Goal: Use online tool/utility: Utilize a website feature to perform a specific function

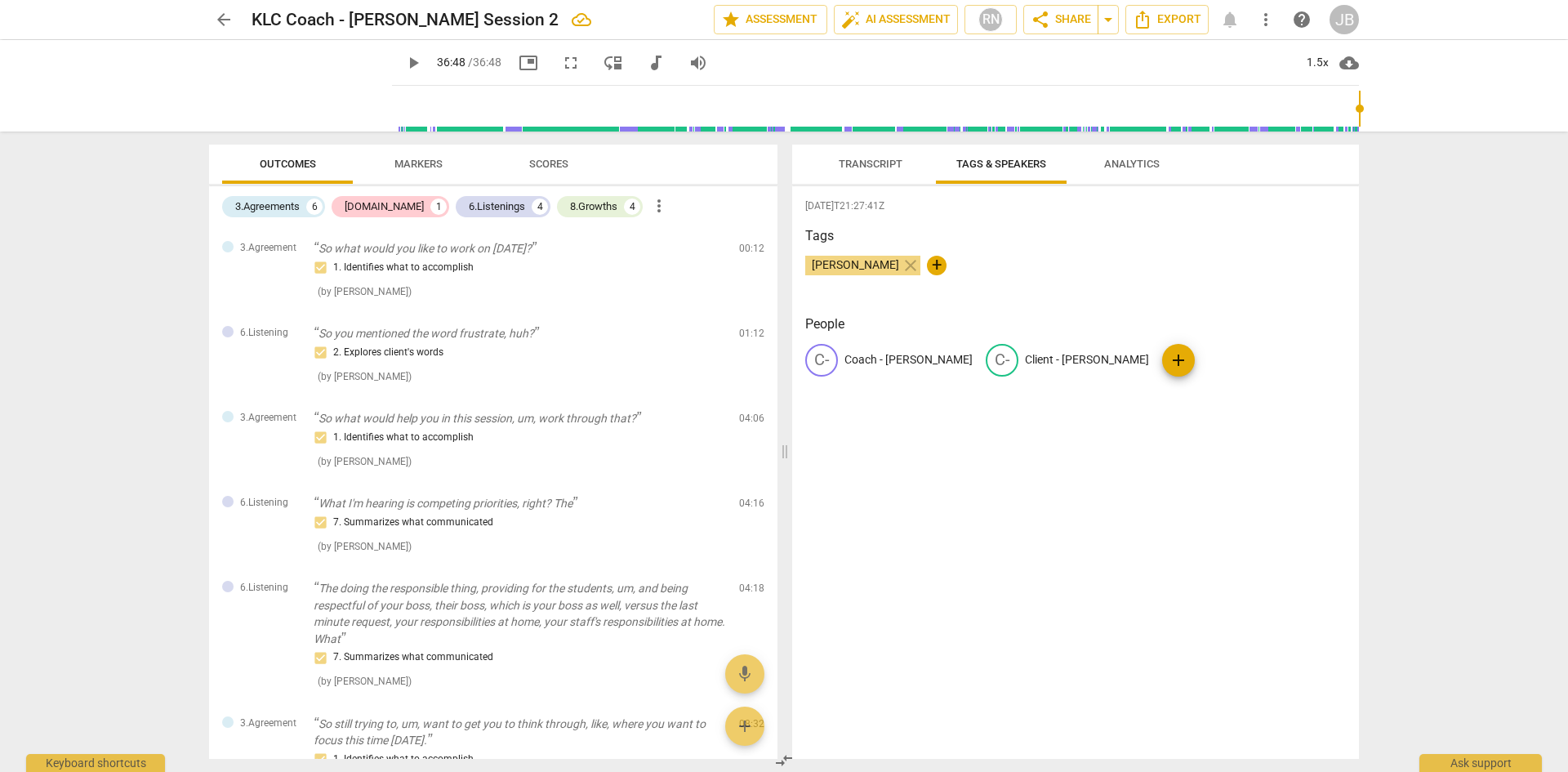
click at [418, 160] on span "Markers" at bounding box center [419, 164] width 48 height 12
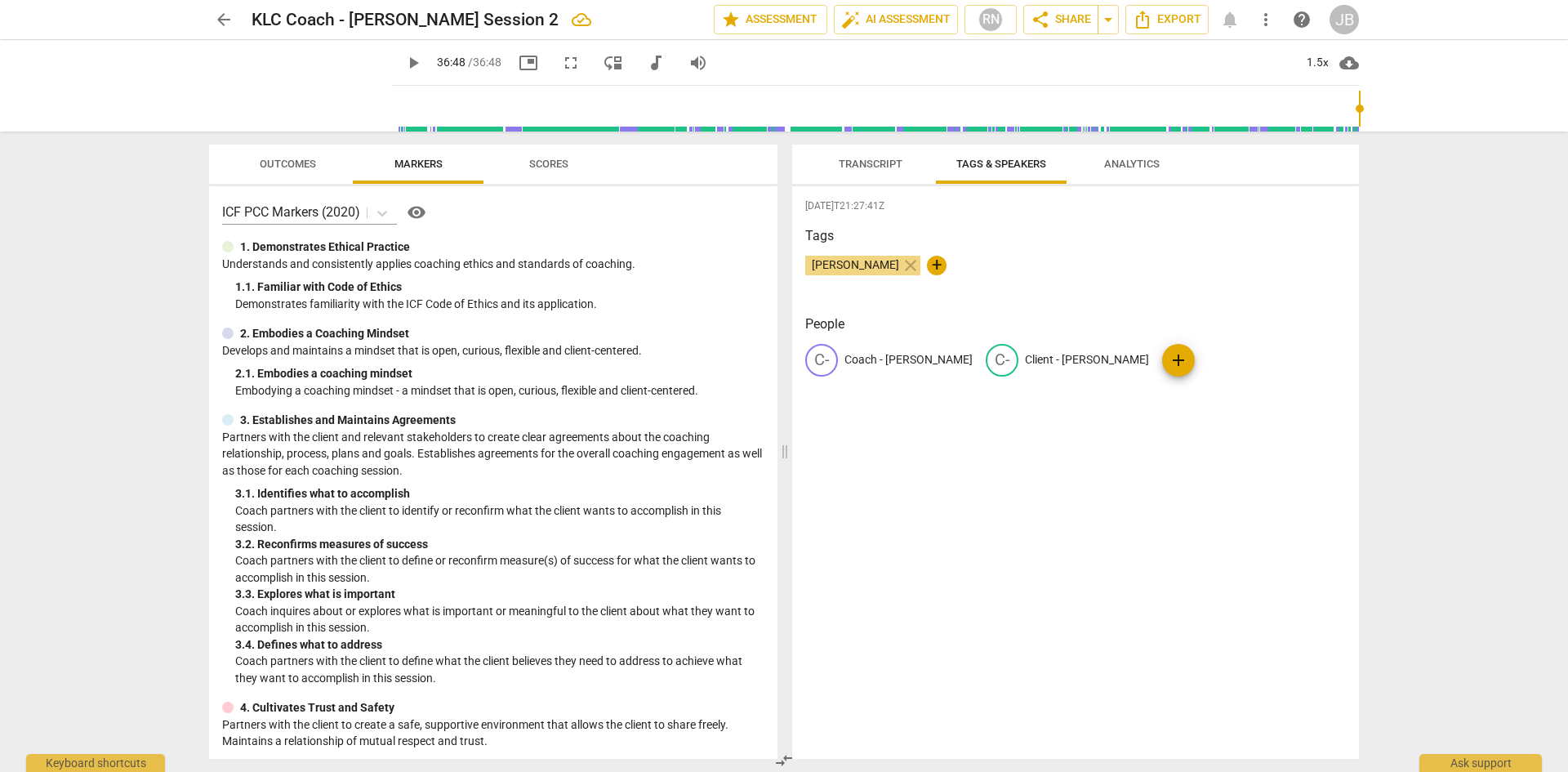
click at [546, 161] on span "Scores" at bounding box center [549, 164] width 39 height 12
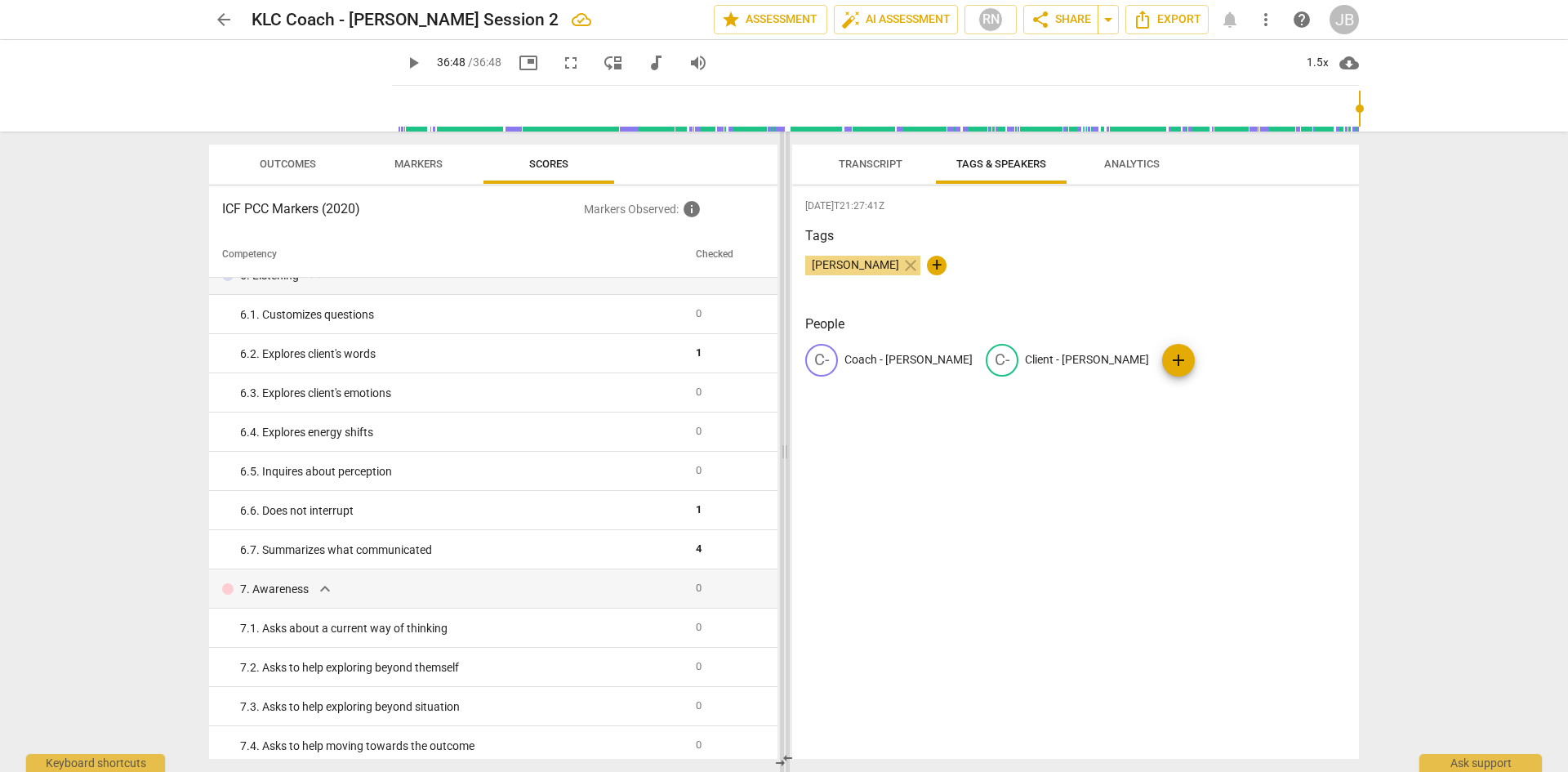
scroll to position [859, 0]
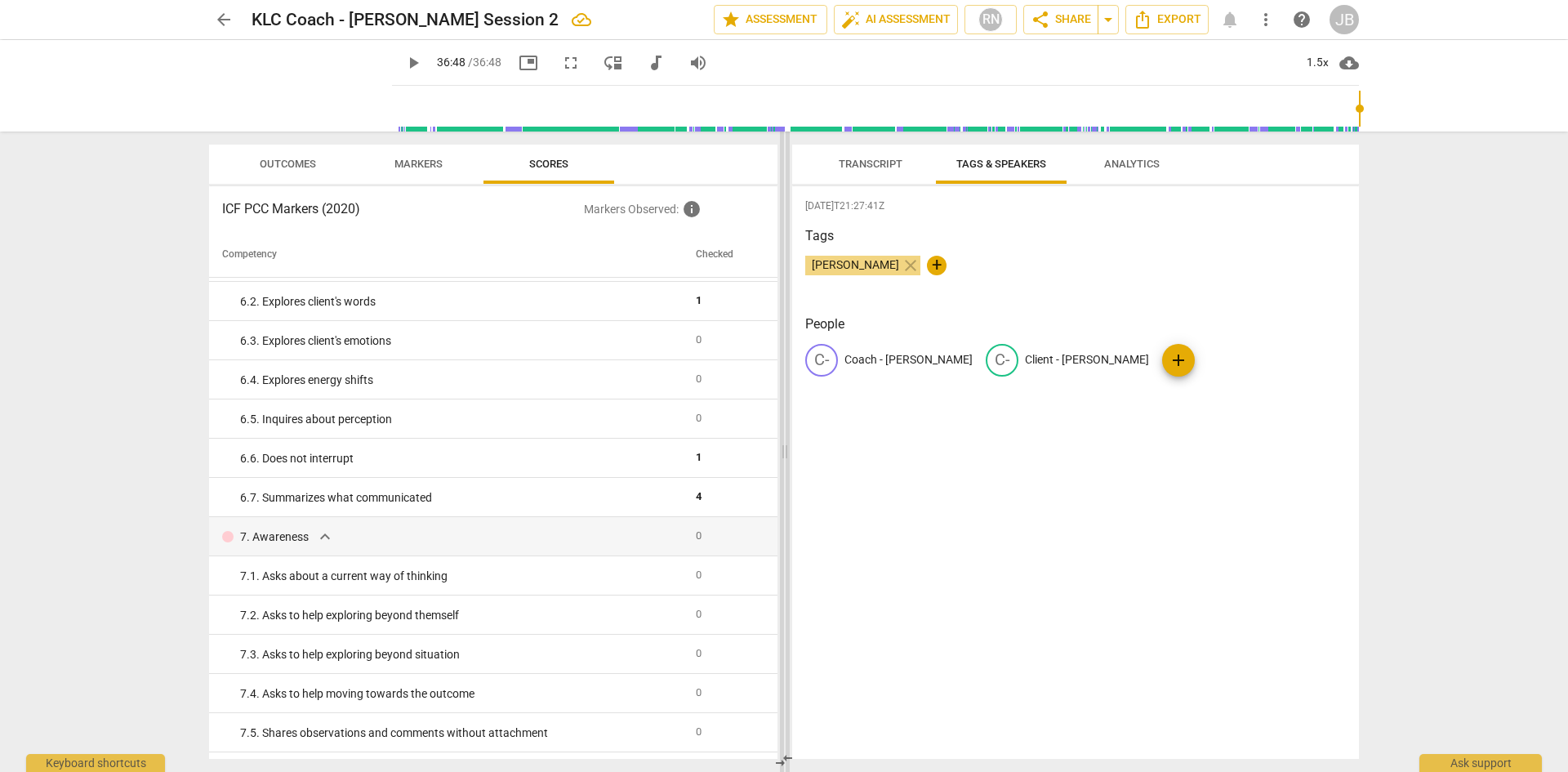
click at [782, 500] on span at bounding box center [784, 451] width 10 height 641
click at [1142, 166] on span "Analytics" at bounding box center [1132, 164] width 55 height 12
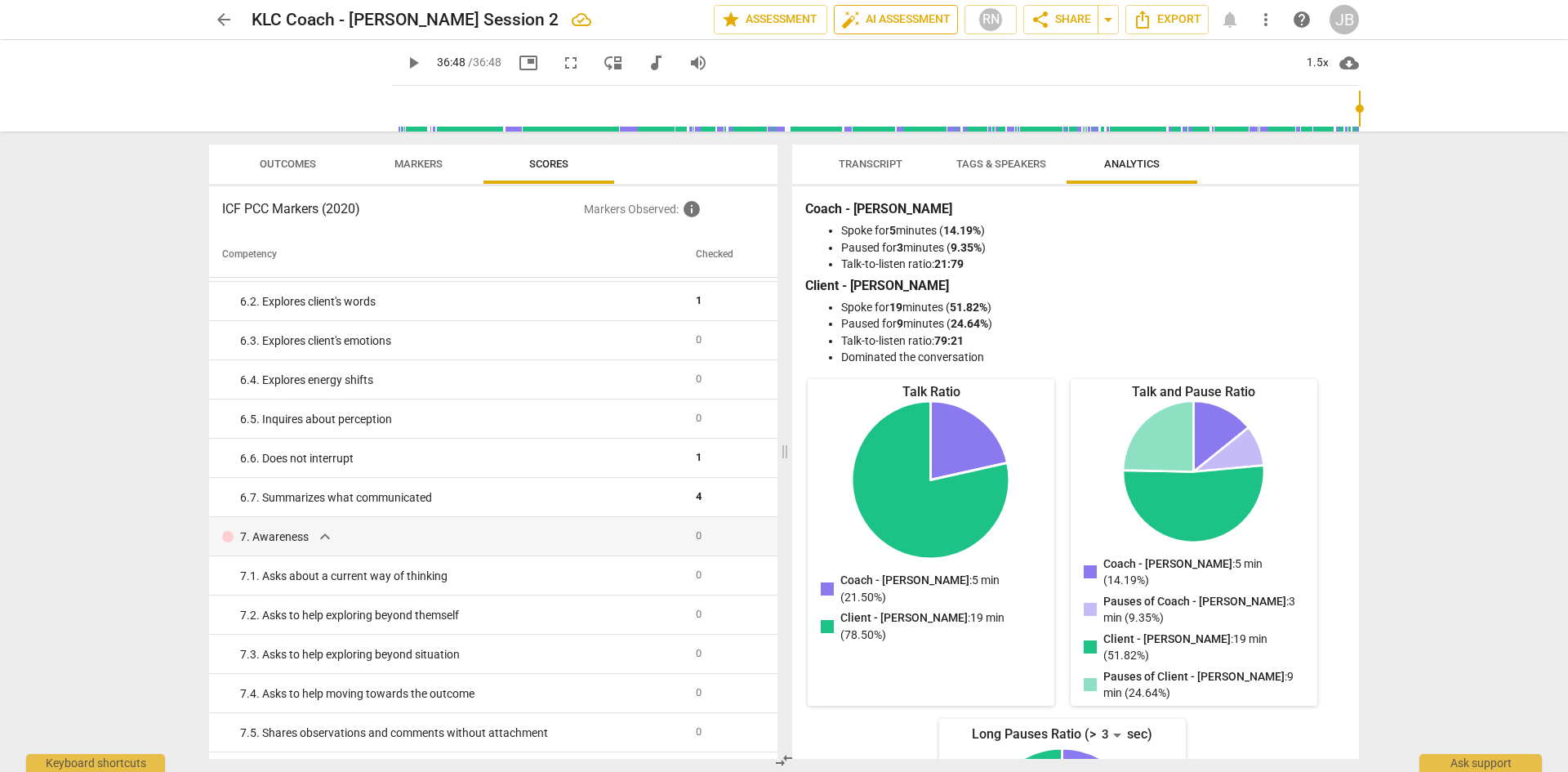
click at [880, 18] on span "auto_fix_high AI Assessment" at bounding box center [895, 19] width 109 height 19
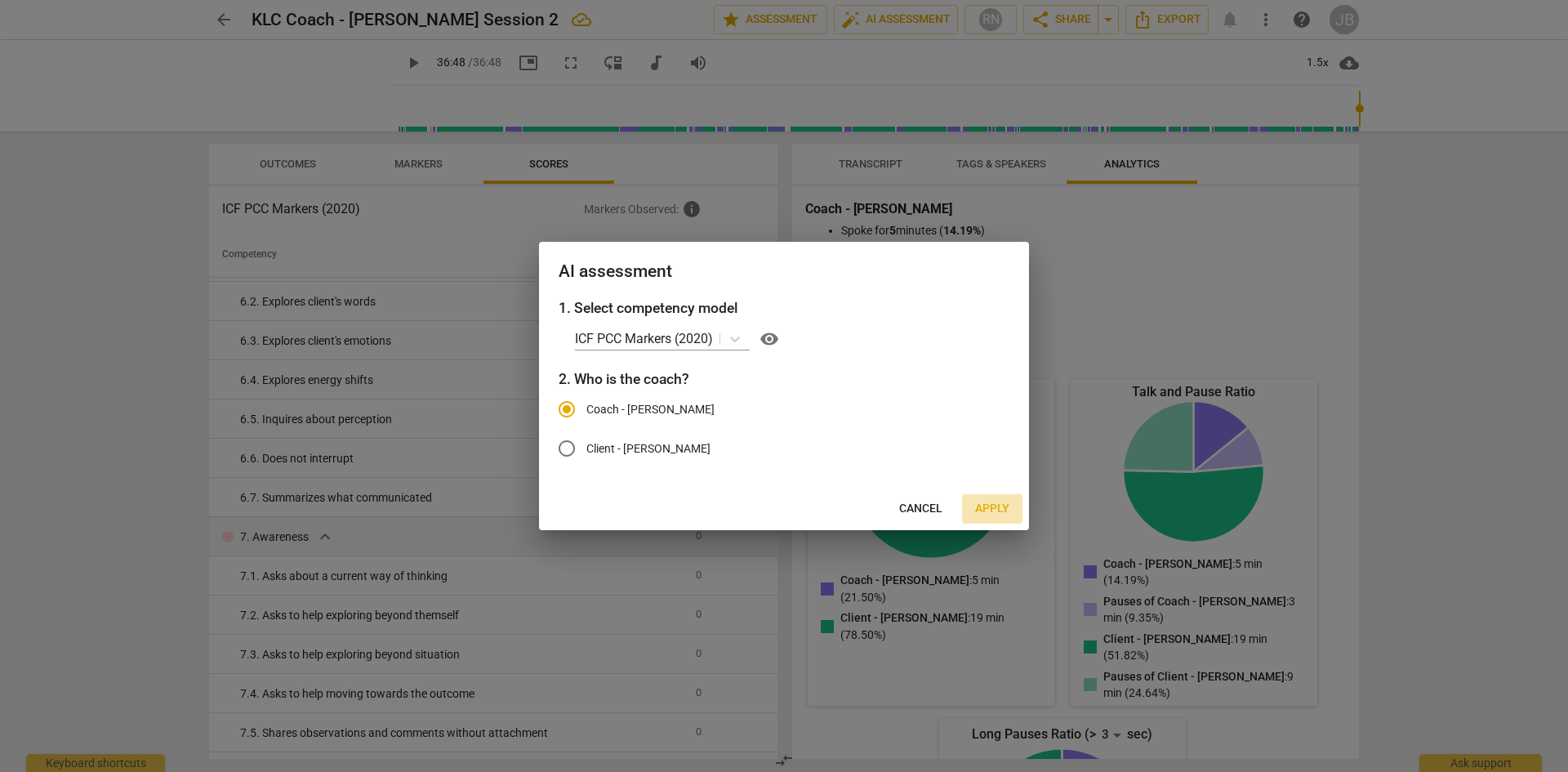
click at [989, 510] on span "Apply" at bounding box center [991, 509] width 34 height 17
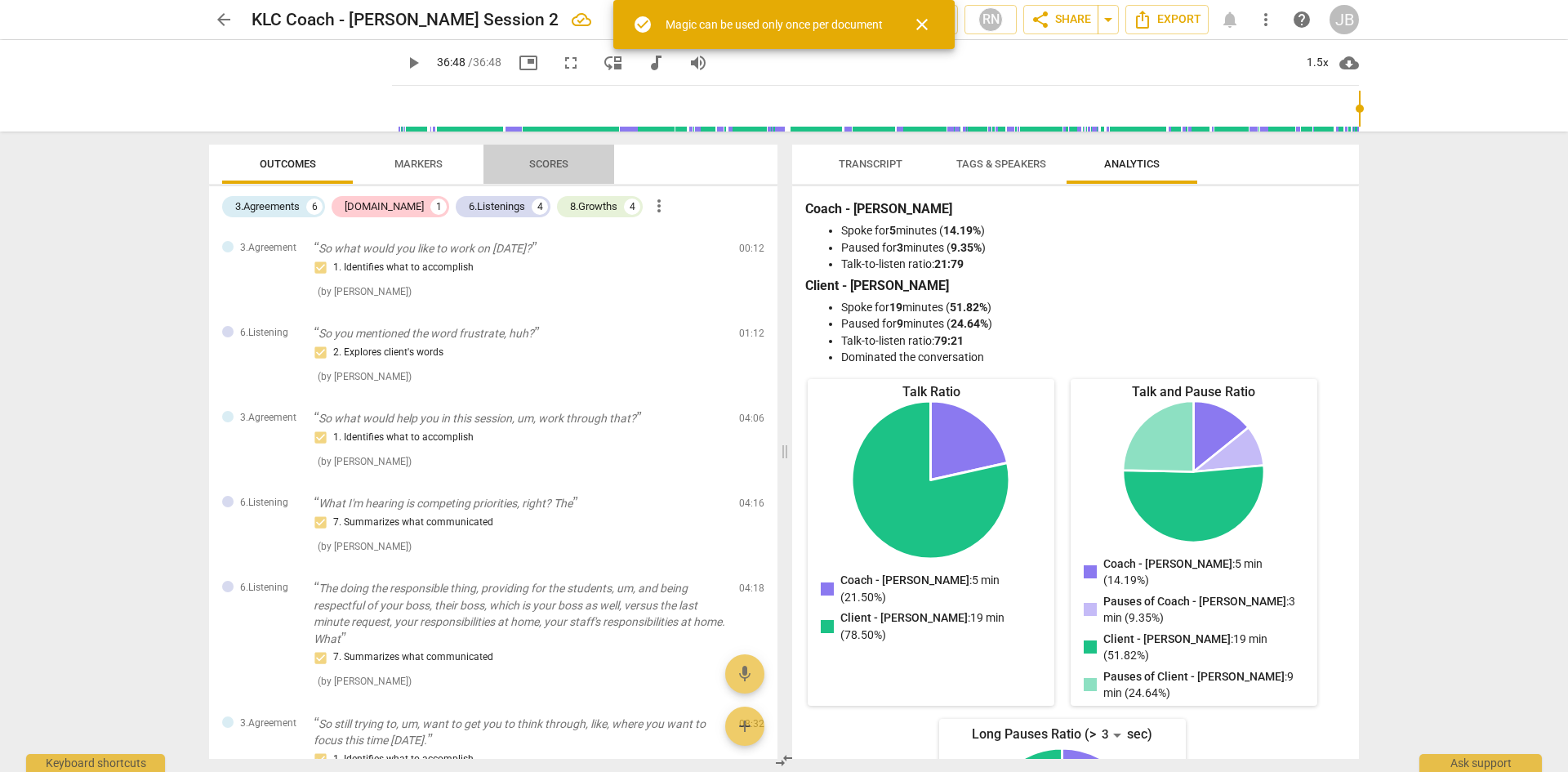
click at [547, 158] on span "Scores" at bounding box center [549, 164] width 39 height 12
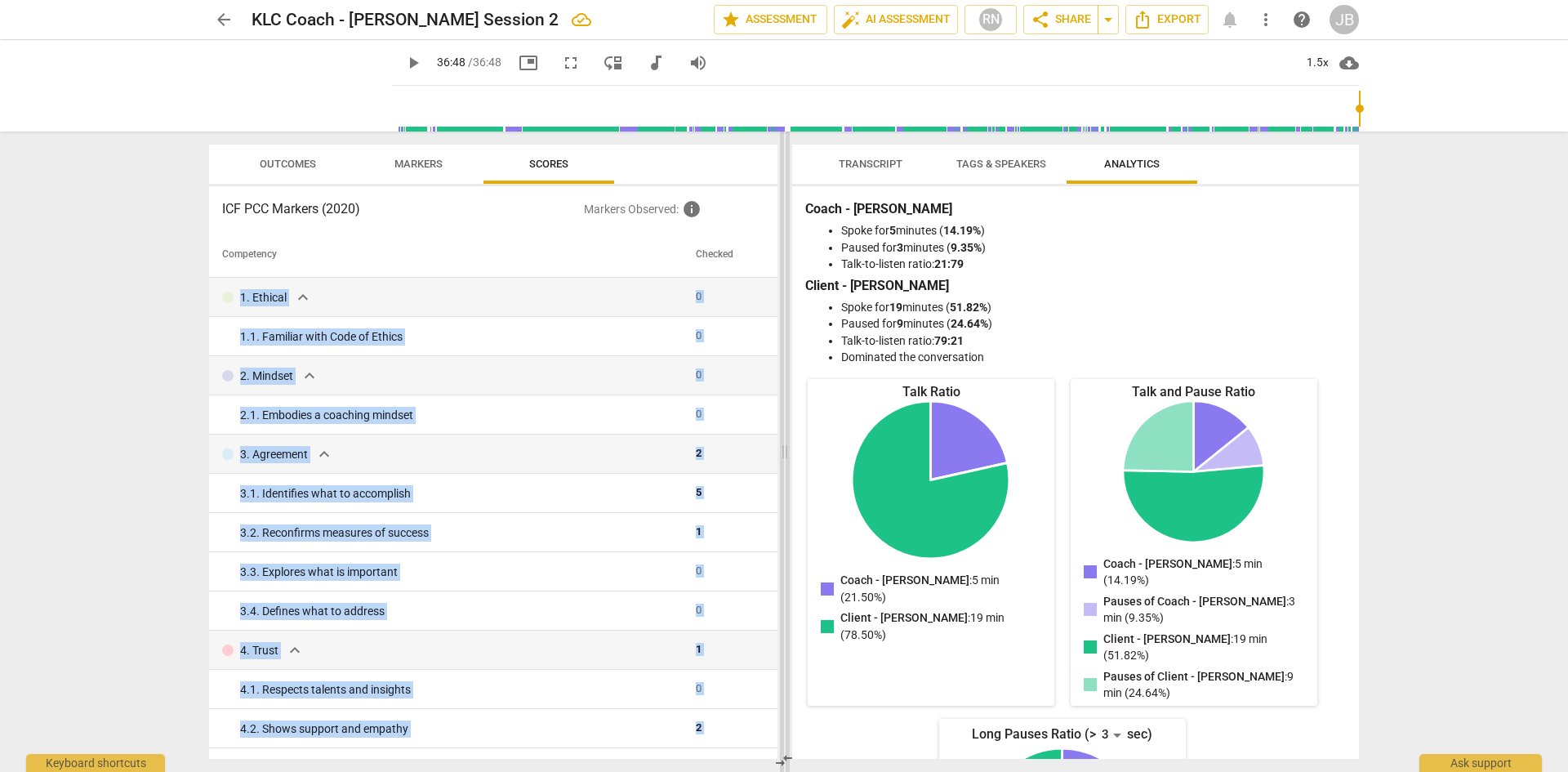
drag, startPoint x: 769, startPoint y: 263, endPoint x: 780, endPoint y: 335, distance: 72.8
click at [780, 335] on div "Outcomes Markers Scores ICF PCC Markers (2020) Markers Observed : info Competen…" at bounding box center [784, 451] width 1176 height 641
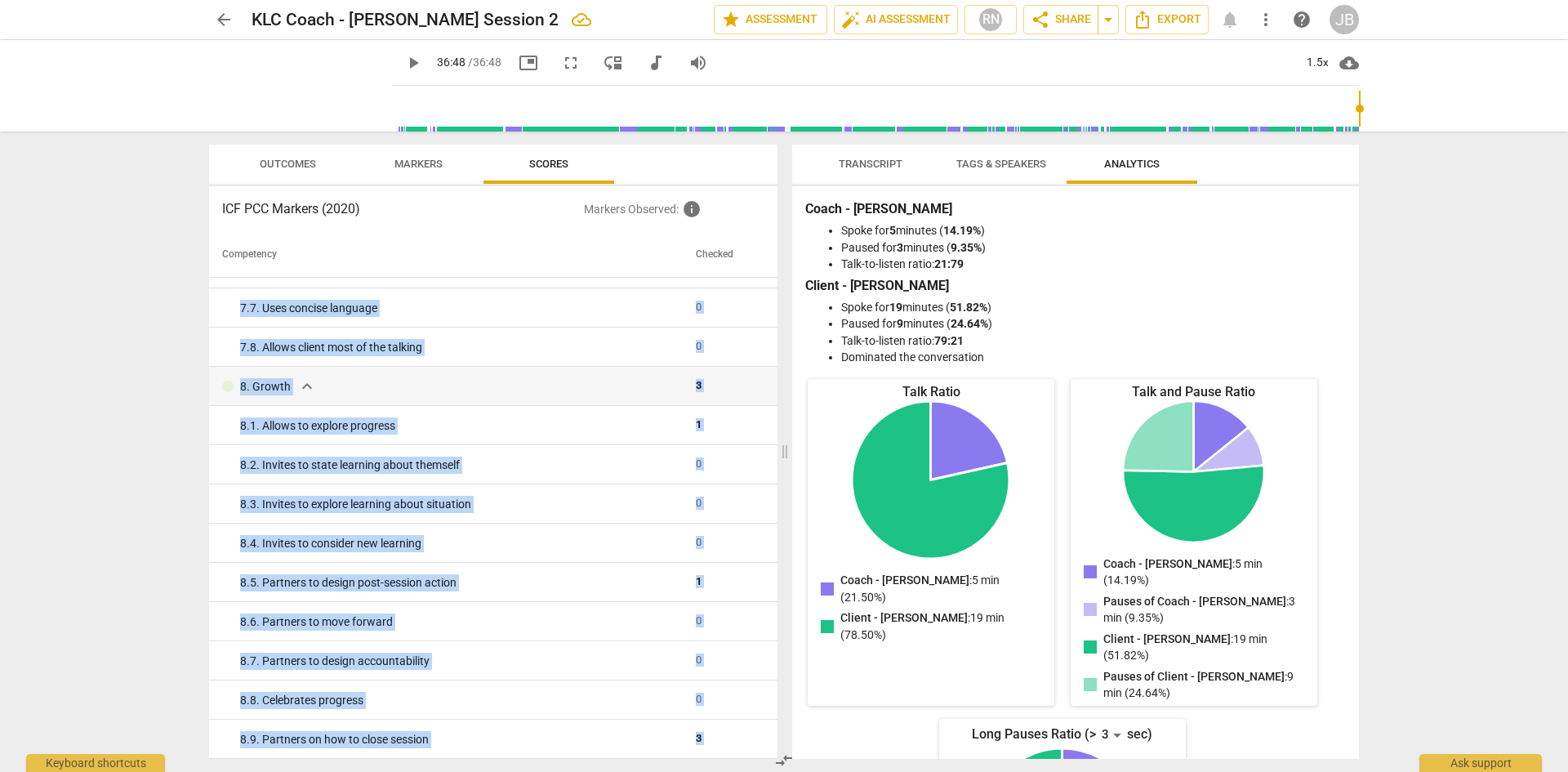
scroll to position [0, 0]
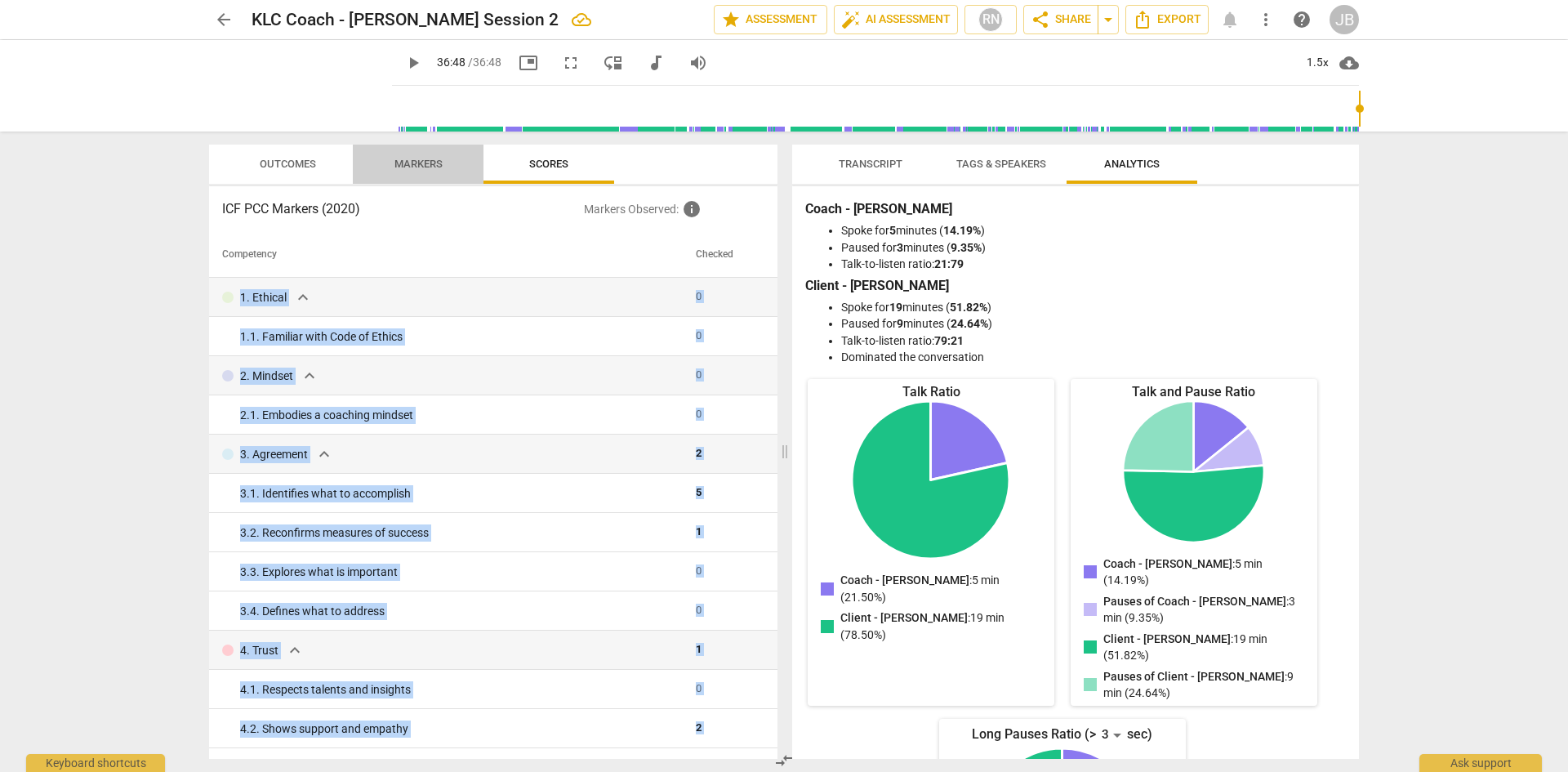
click at [420, 159] on span "Markers" at bounding box center [419, 164] width 48 height 12
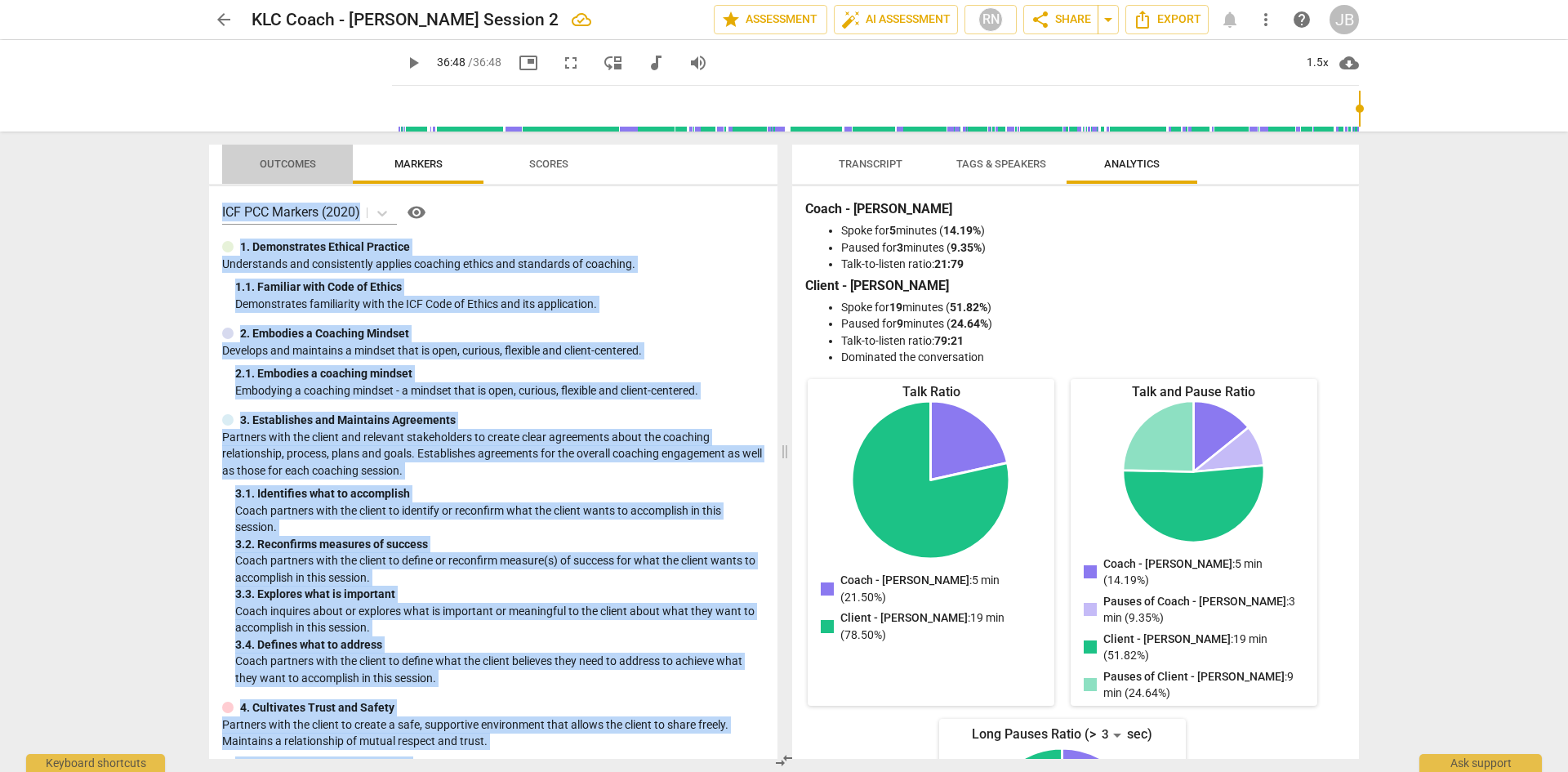
click at [292, 156] on span "Outcomes" at bounding box center [287, 165] width 95 height 22
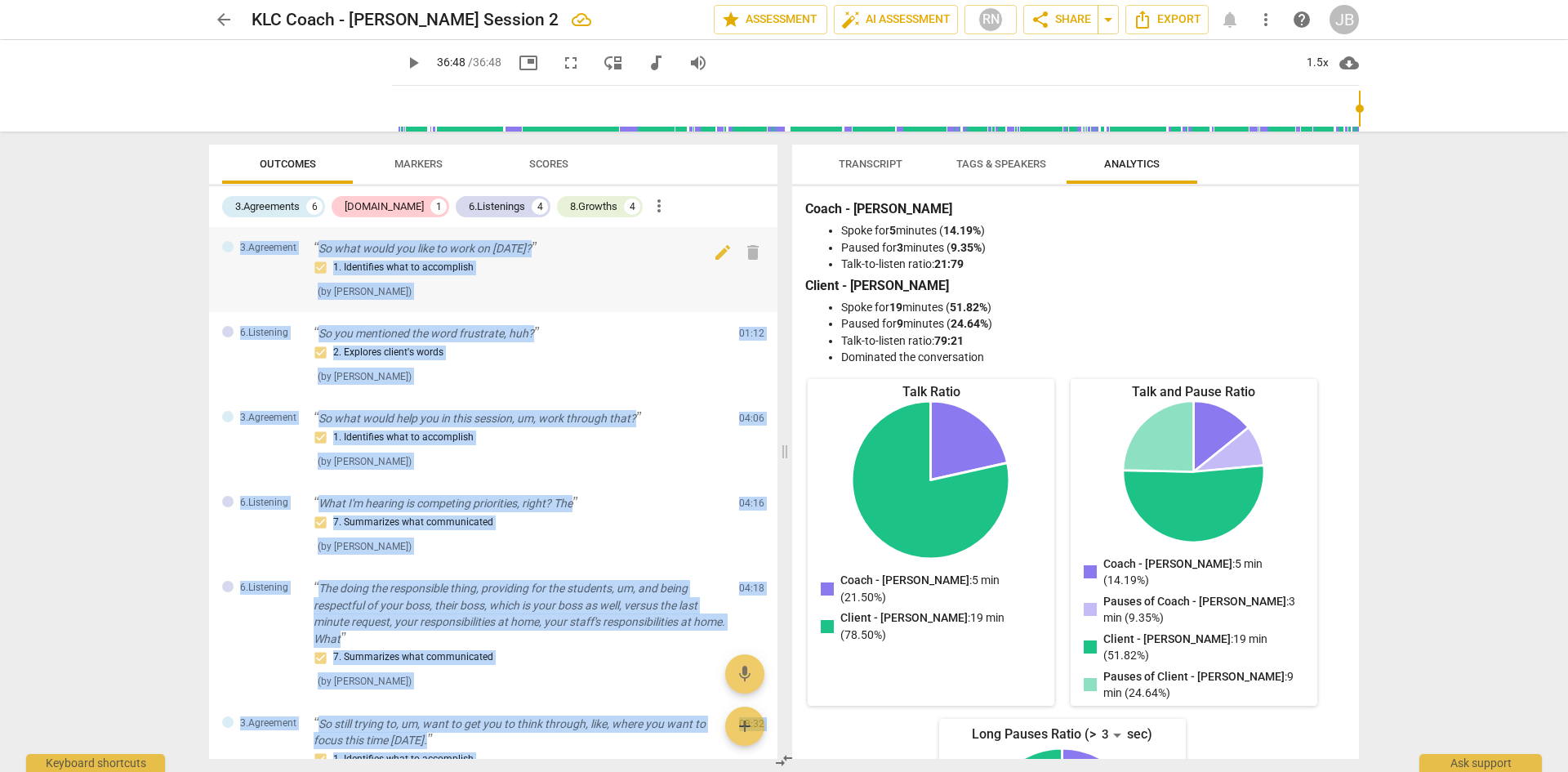
click at [771, 299] on div "3.Agreement So what would you like to work on [DATE]? 1. Identifies what to acc…" at bounding box center [492, 270] width 568 height 85
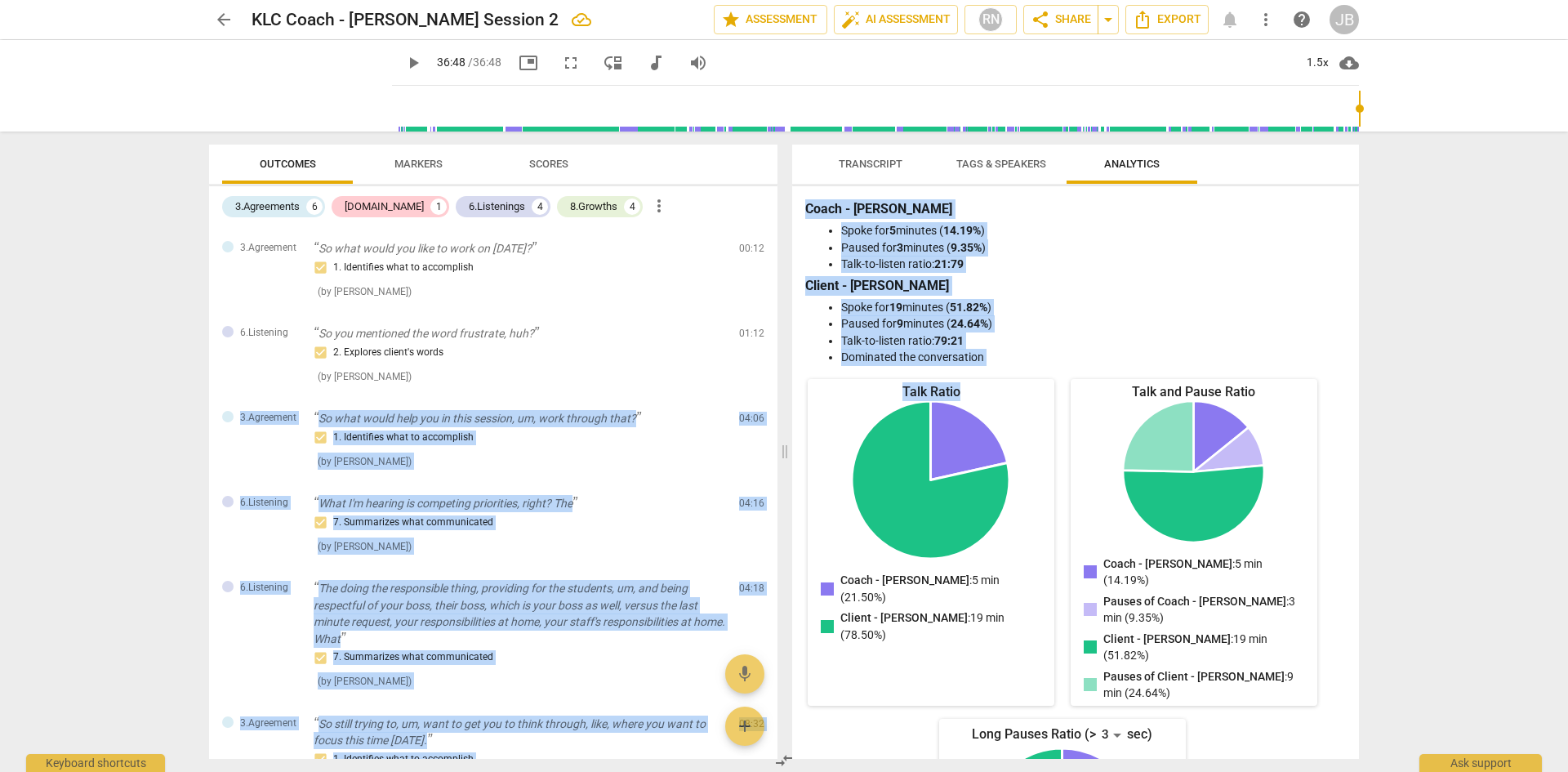
drag, startPoint x: 771, startPoint y: 315, endPoint x: 808, endPoint y: 539, distance: 227.0
click at [808, 539] on div "Outcomes Markers Scores 3.Agreements 6 [DOMAIN_NAME] 1 6.Listenings 4 8.Growths…" at bounding box center [784, 451] width 1176 height 641
click at [858, 161] on span "Transcript" at bounding box center [870, 164] width 64 height 12
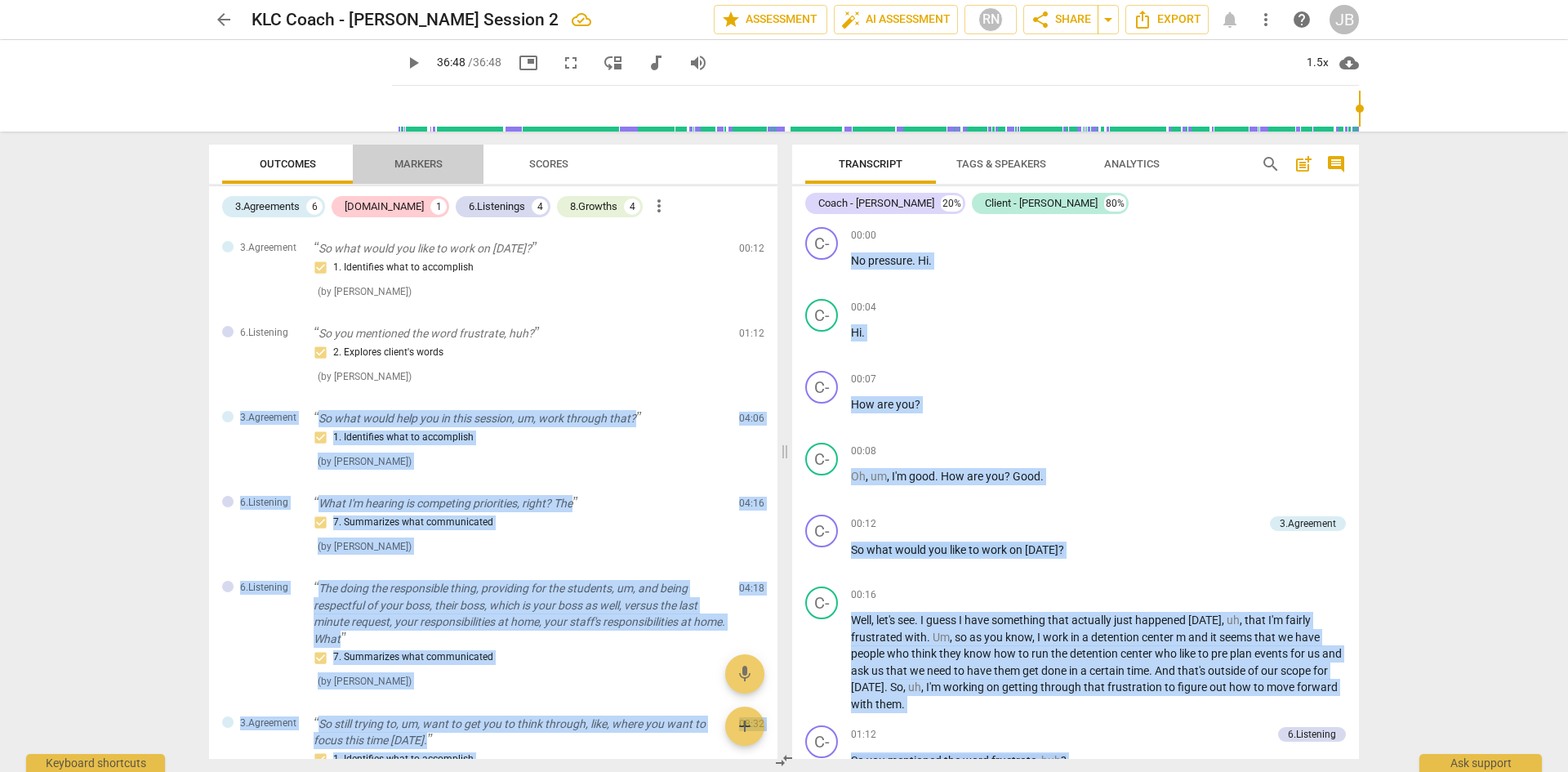
click at [434, 158] on span "Markers" at bounding box center [419, 164] width 48 height 12
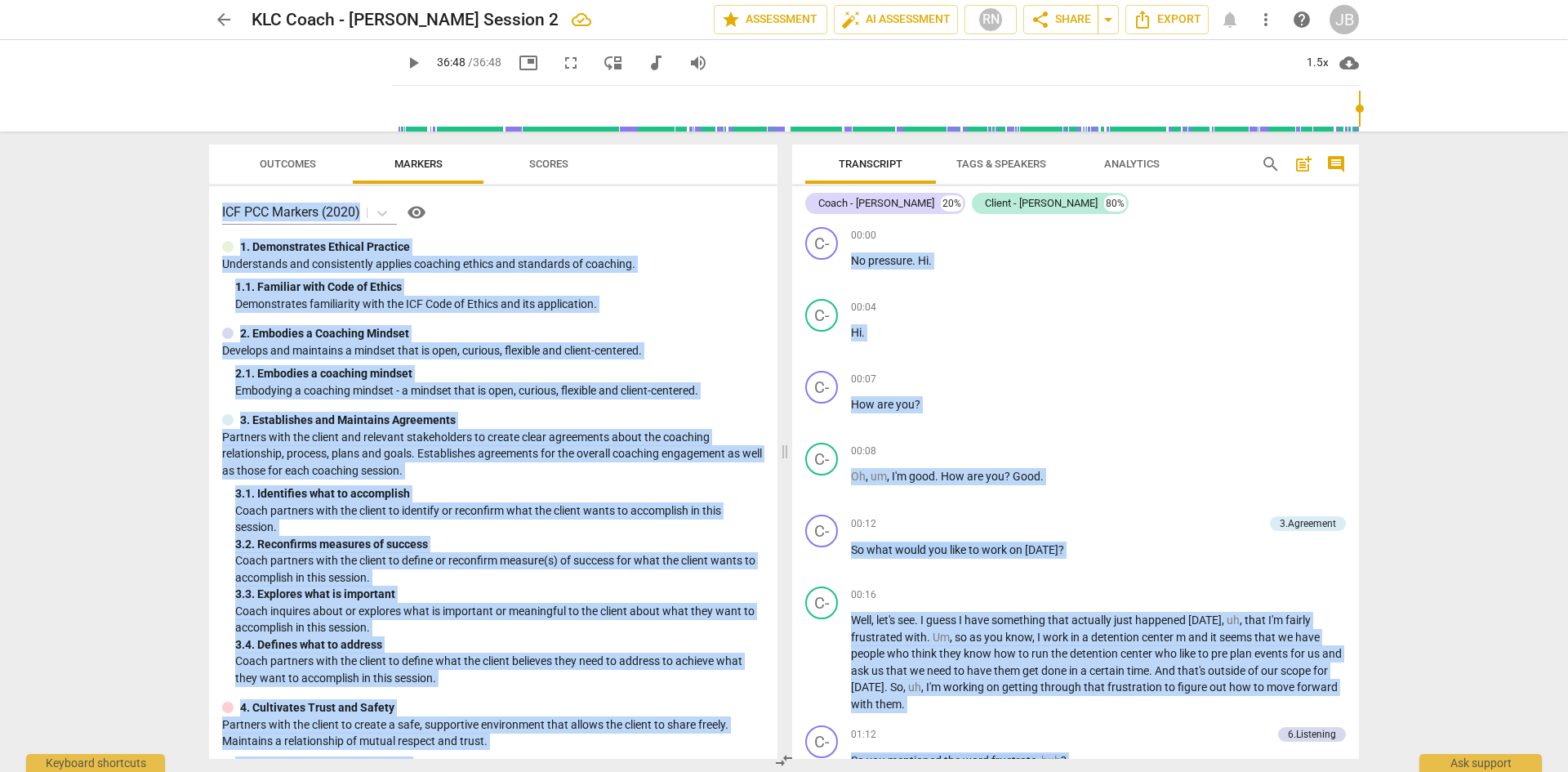
click at [723, 251] on div "1. Demonstrates Ethical Practice" at bounding box center [492, 247] width 542 height 18
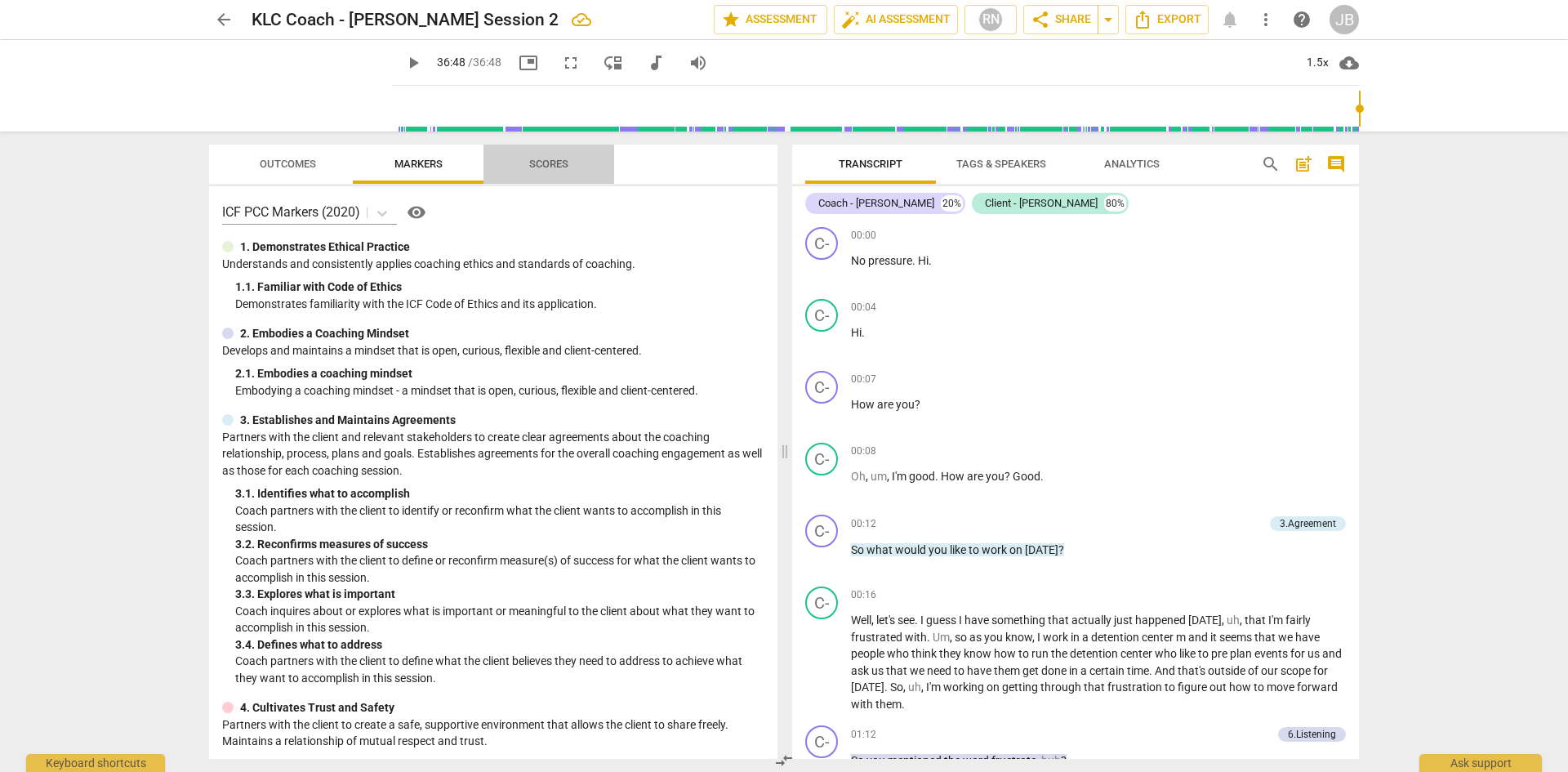
click at [541, 155] on span "Scores" at bounding box center [549, 165] width 79 height 22
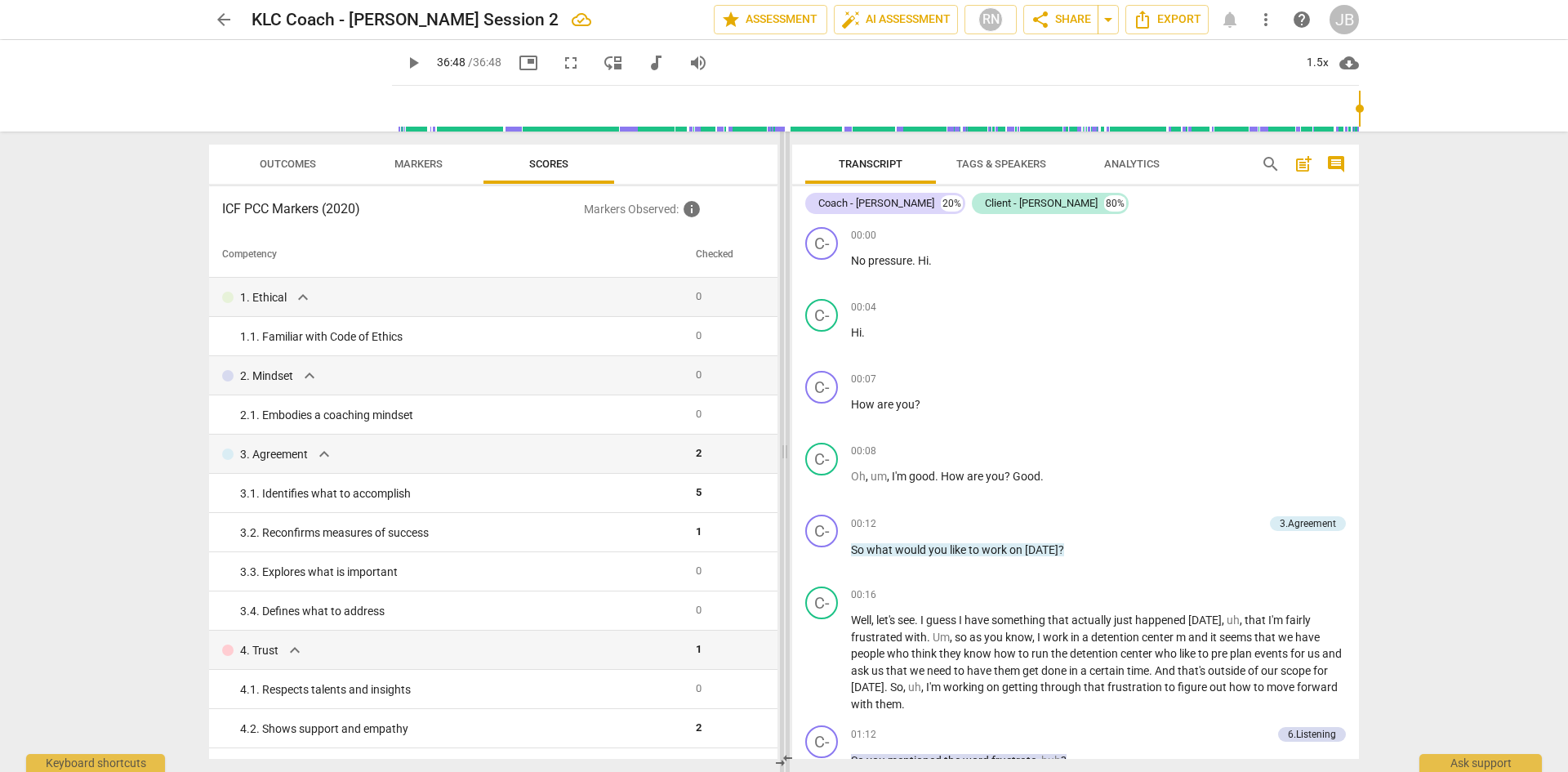
click at [781, 312] on span at bounding box center [784, 451] width 10 height 641
drag, startPoint x: 769, startPoint y: 313, endPoint x: 772, endPoint y: 343, distance: 30.1
click at [772, 343] on div "Competency Checked 1. Ethical expand_more 0 1. 1. Familiar with Code of Ethics …" at bounding box center [492, 496] width 568 height 527
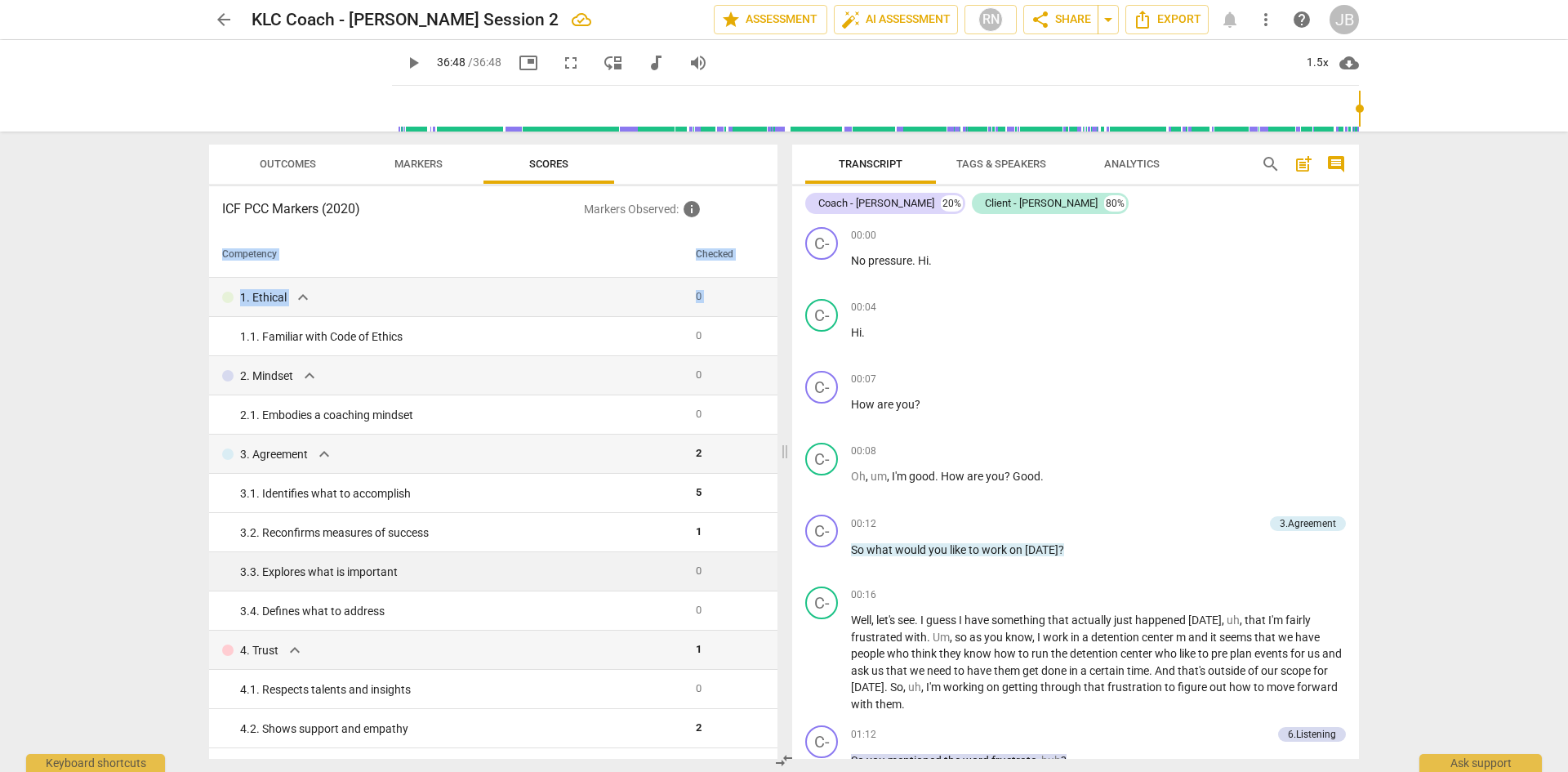
click at [717, 574] on td "0" at bounding box center [724, 572] width 70 height 39
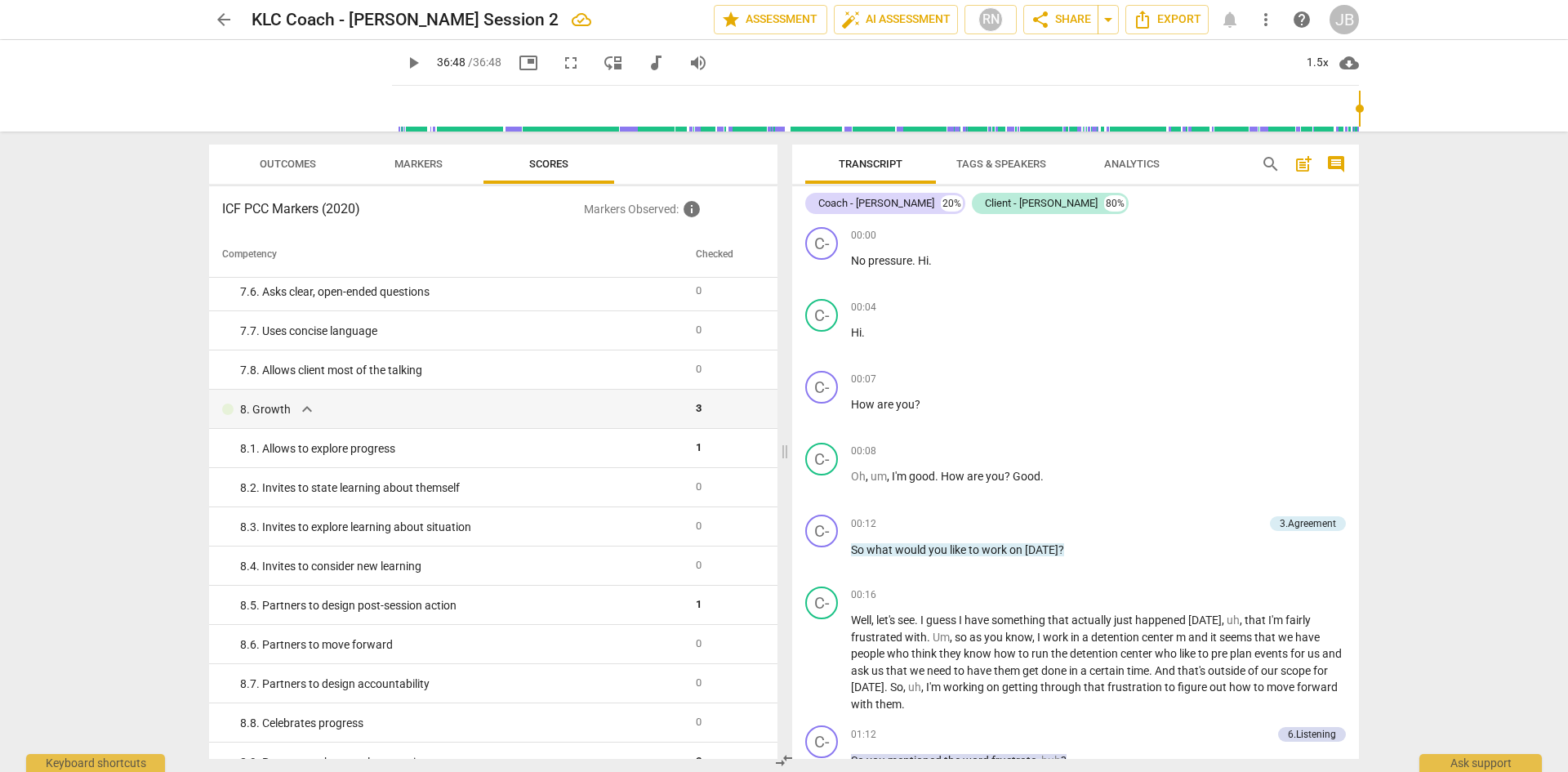
scroll to position [1363, 0]
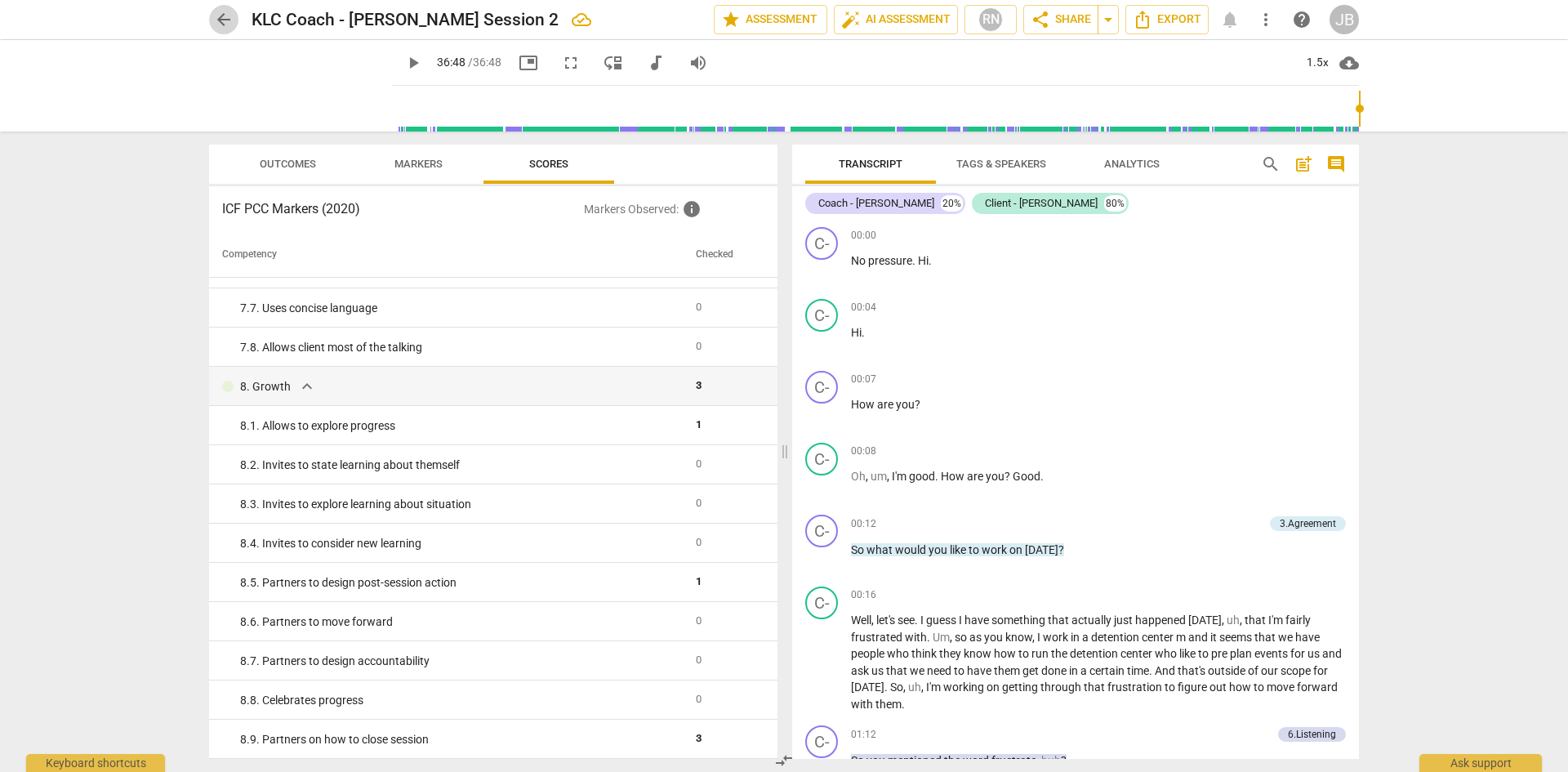
click at [226, 16] on span "arrow_back" at bounding box center [224, 19] width 19 height 19
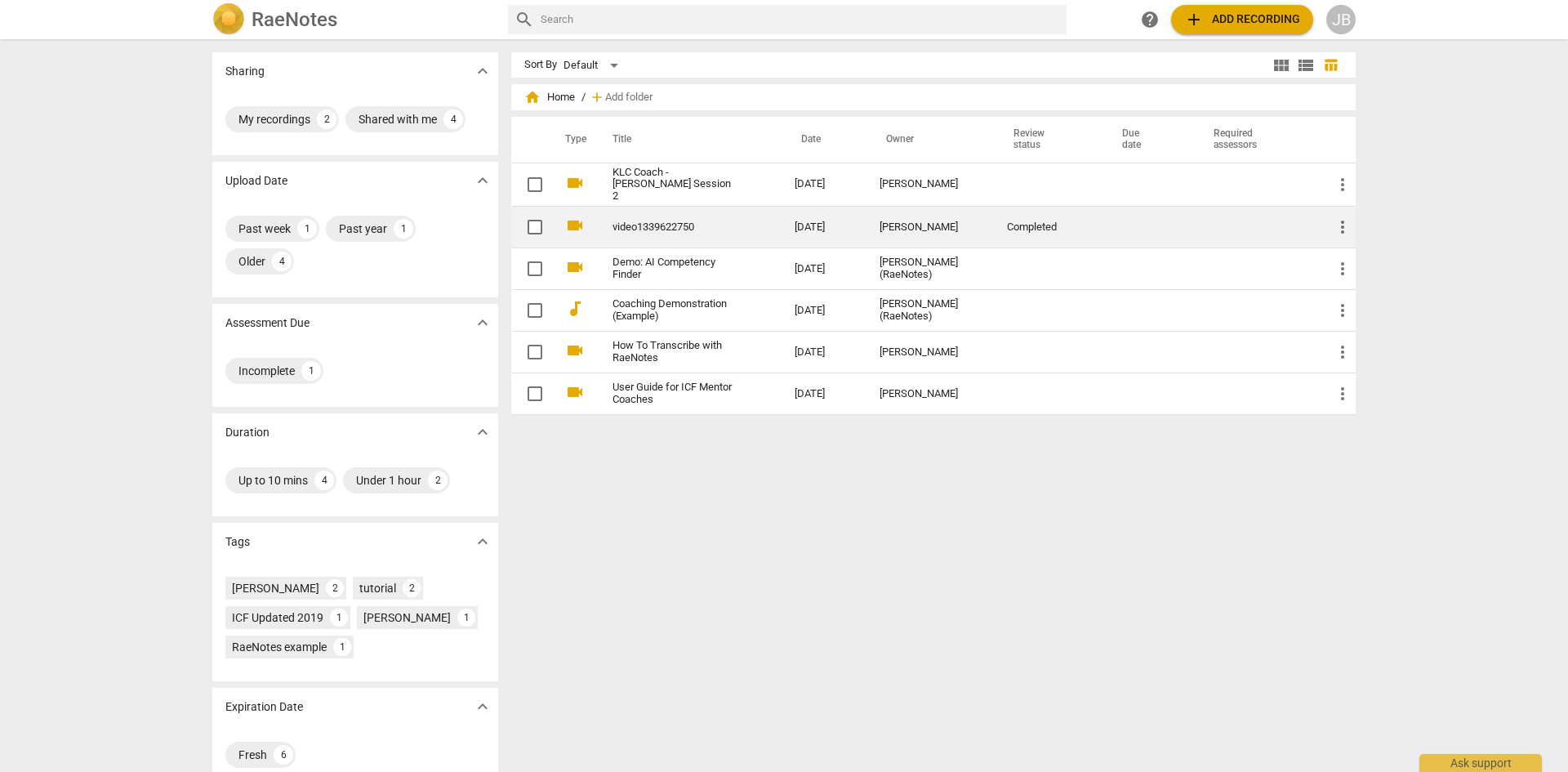
click at [675, 222] on link "video1339622750" at bounding box center [674, 227] width 123 height 12
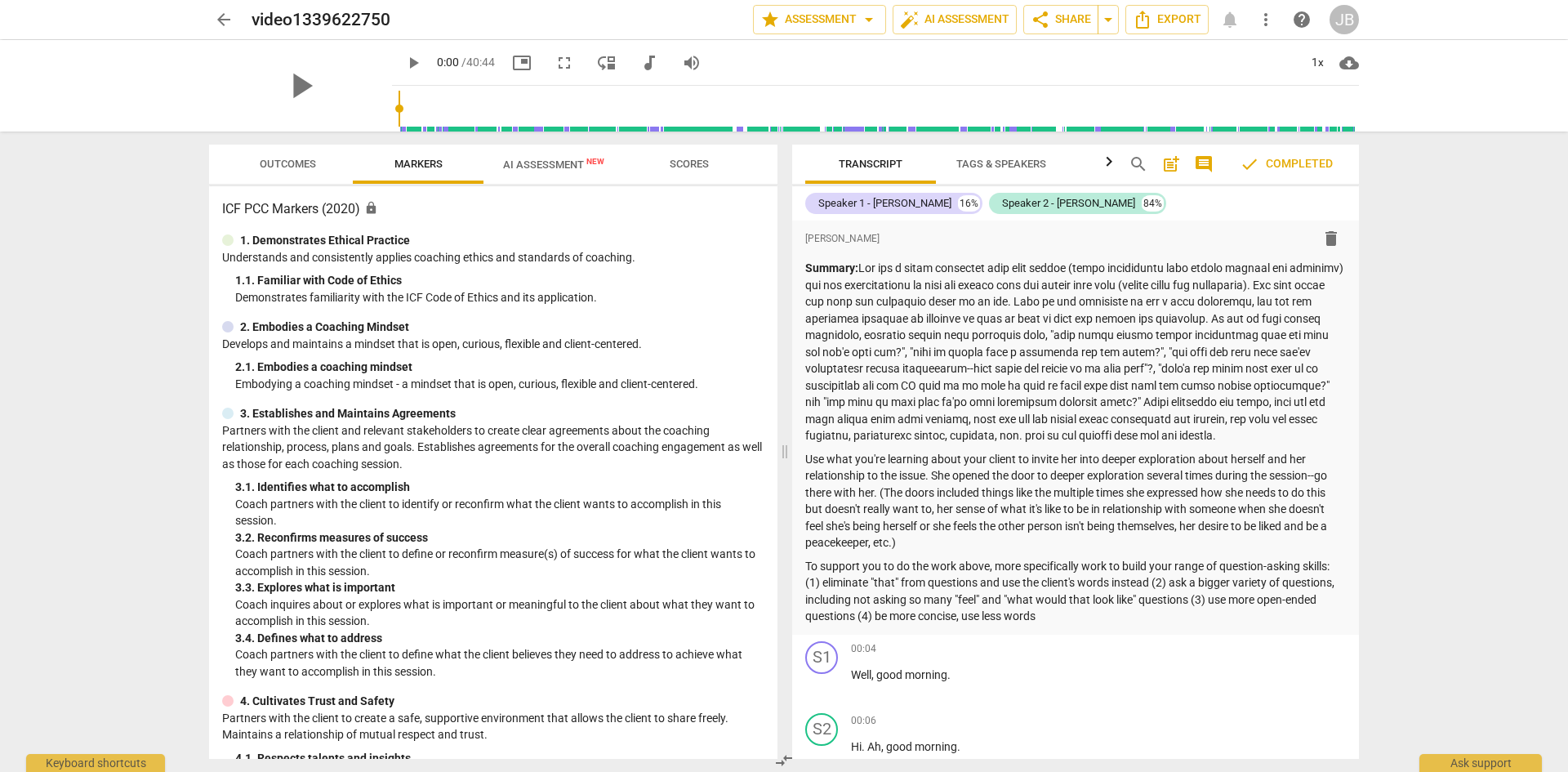
click at [540, 161] on span "AI Assessment New" at bounding box center [553, 164] width 102 height 12
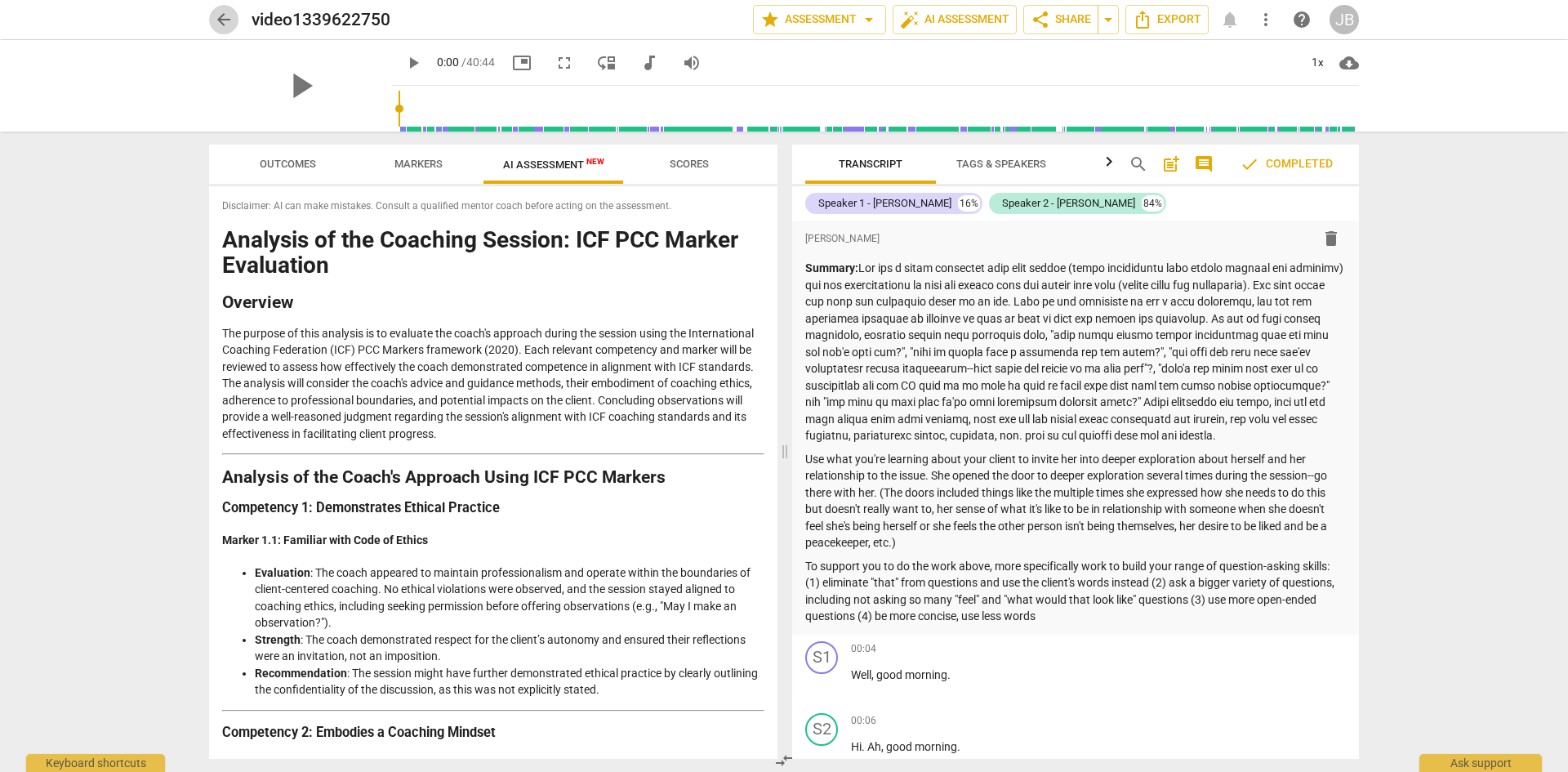
click at [223, 18] on span "arrow_back" at bounding box center [224, 19] width 19 height 19
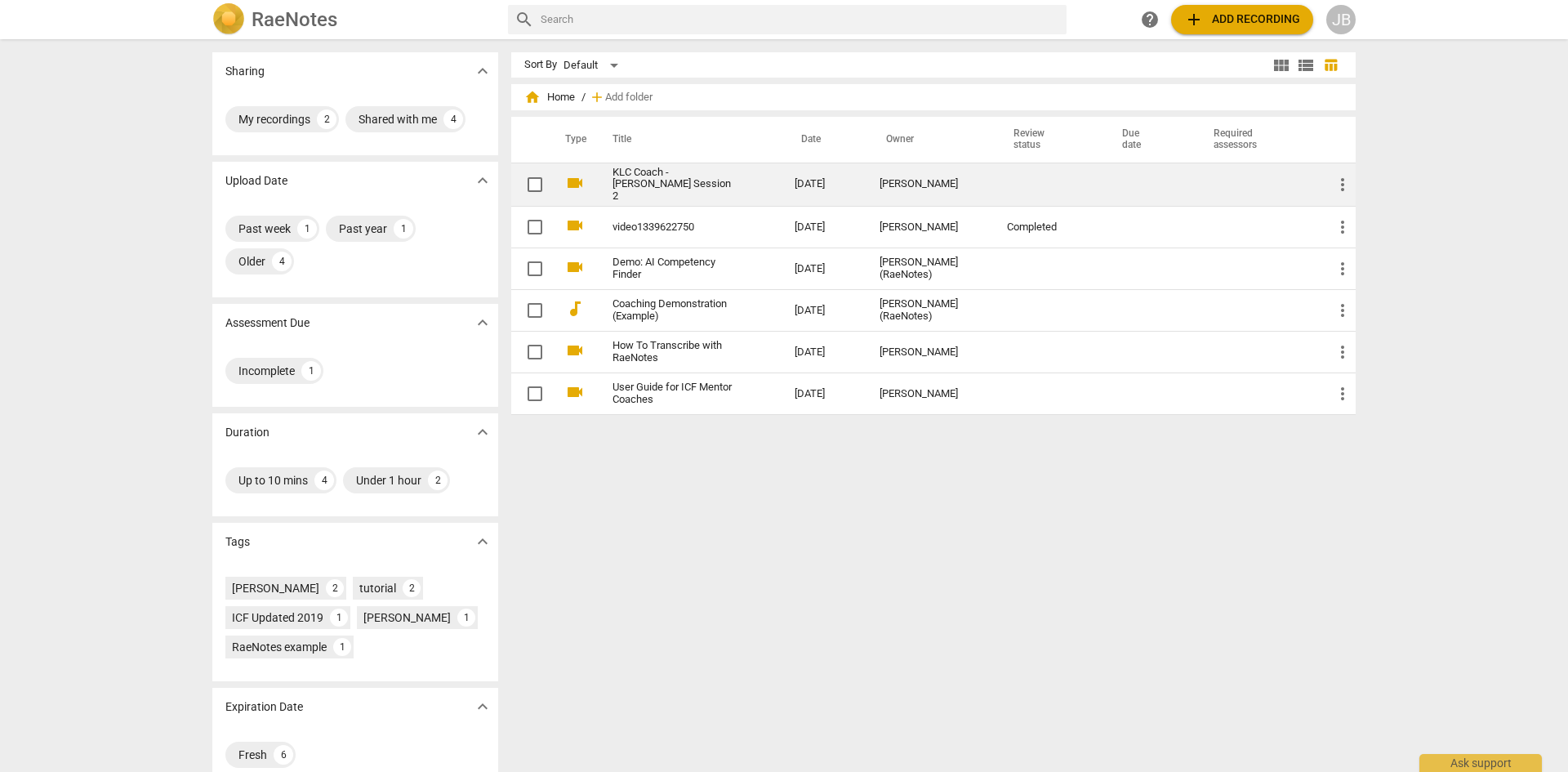
click at [657, 164] on td "KLC Coach - [PERSON_NAME] Session 2" at bounding box center [687, 185] width 188 height 44
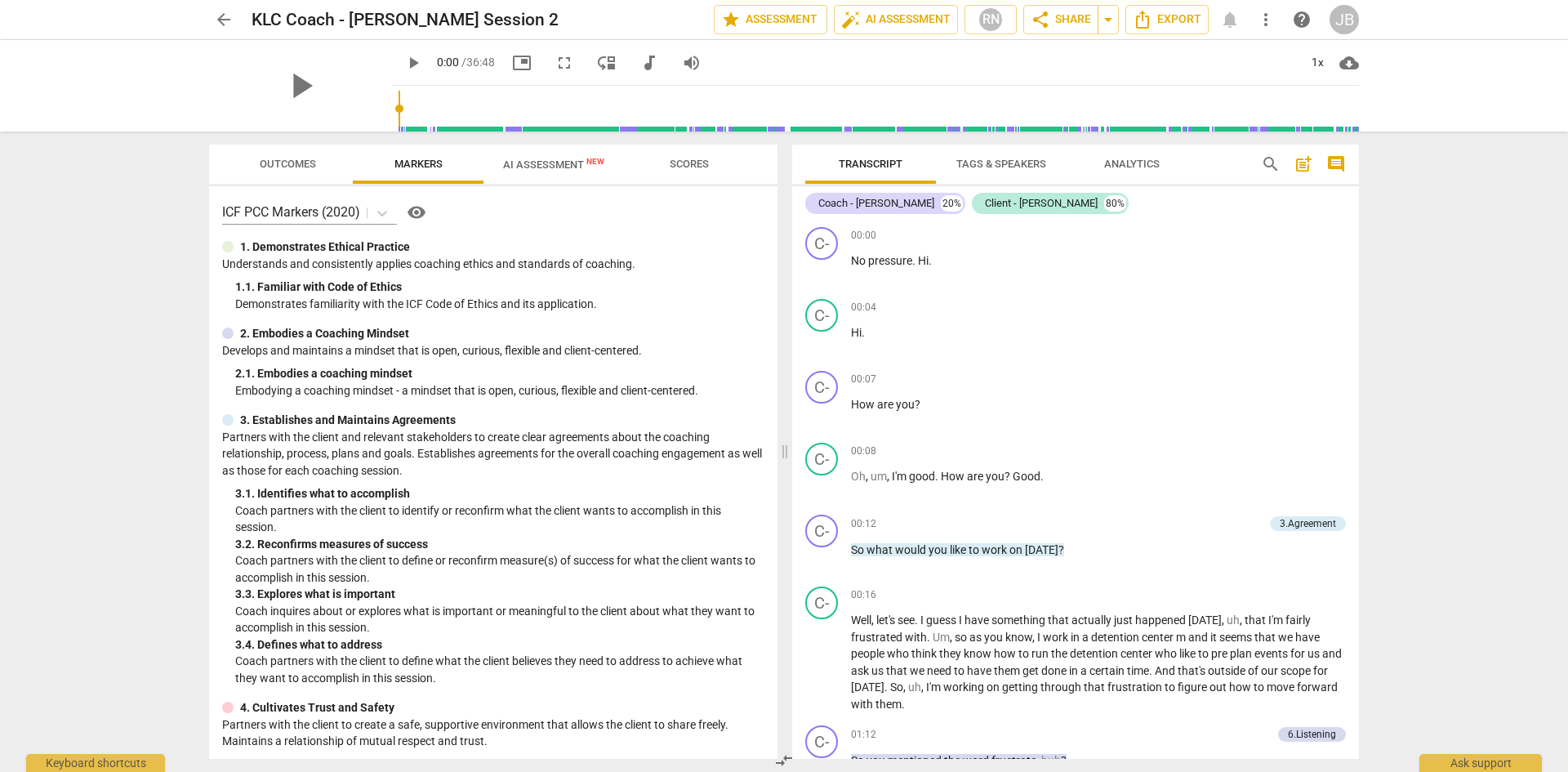
click at [551, 164] on span "AI Assessment New" at bounding box center [553, 164] width 102 height 12
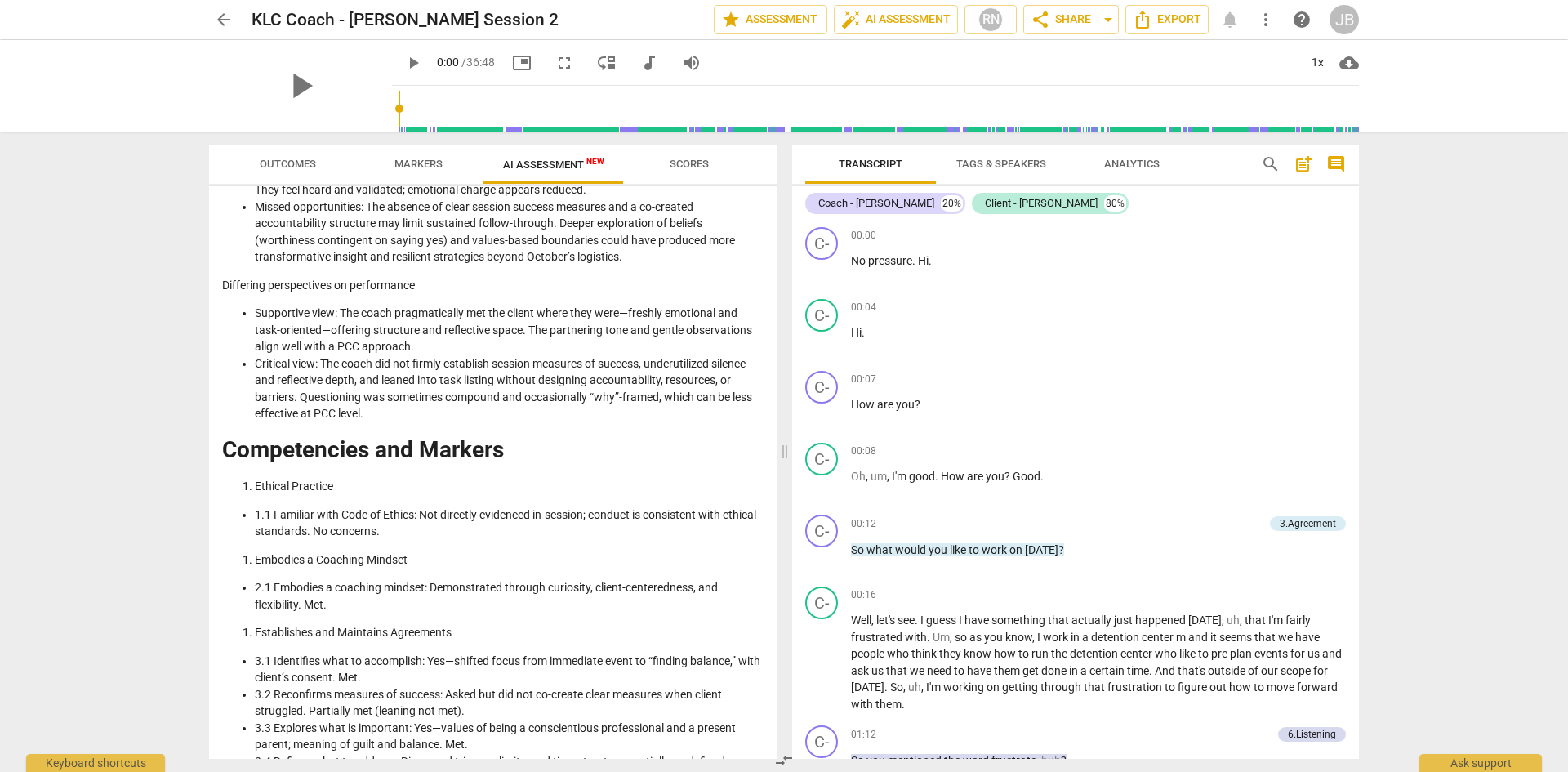
scroll to position [2346, 0]
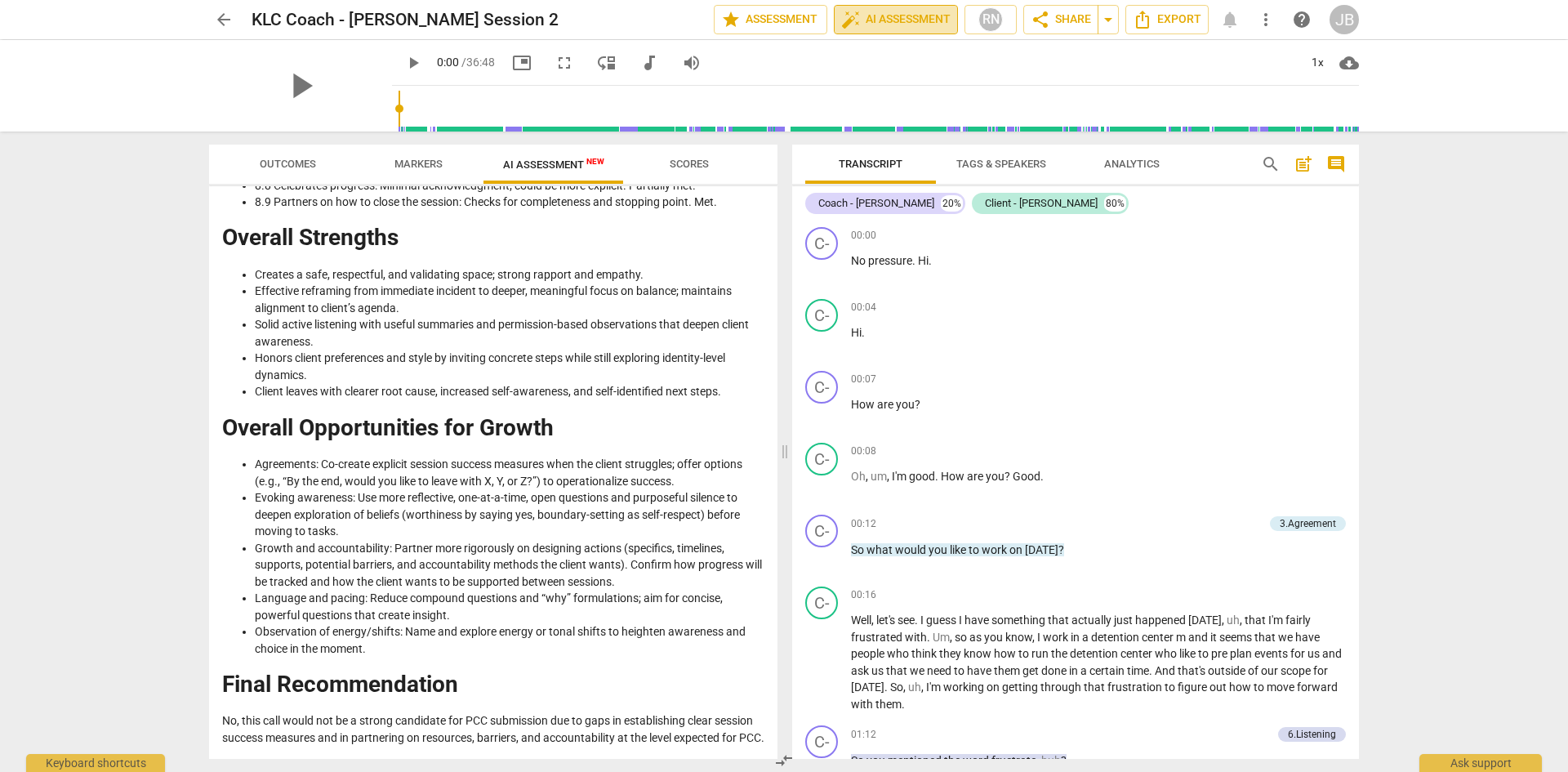
click at [886, 20] on span "auto_fix_high AI Assessment" at bounding box center [895, 19] width 109 height 19
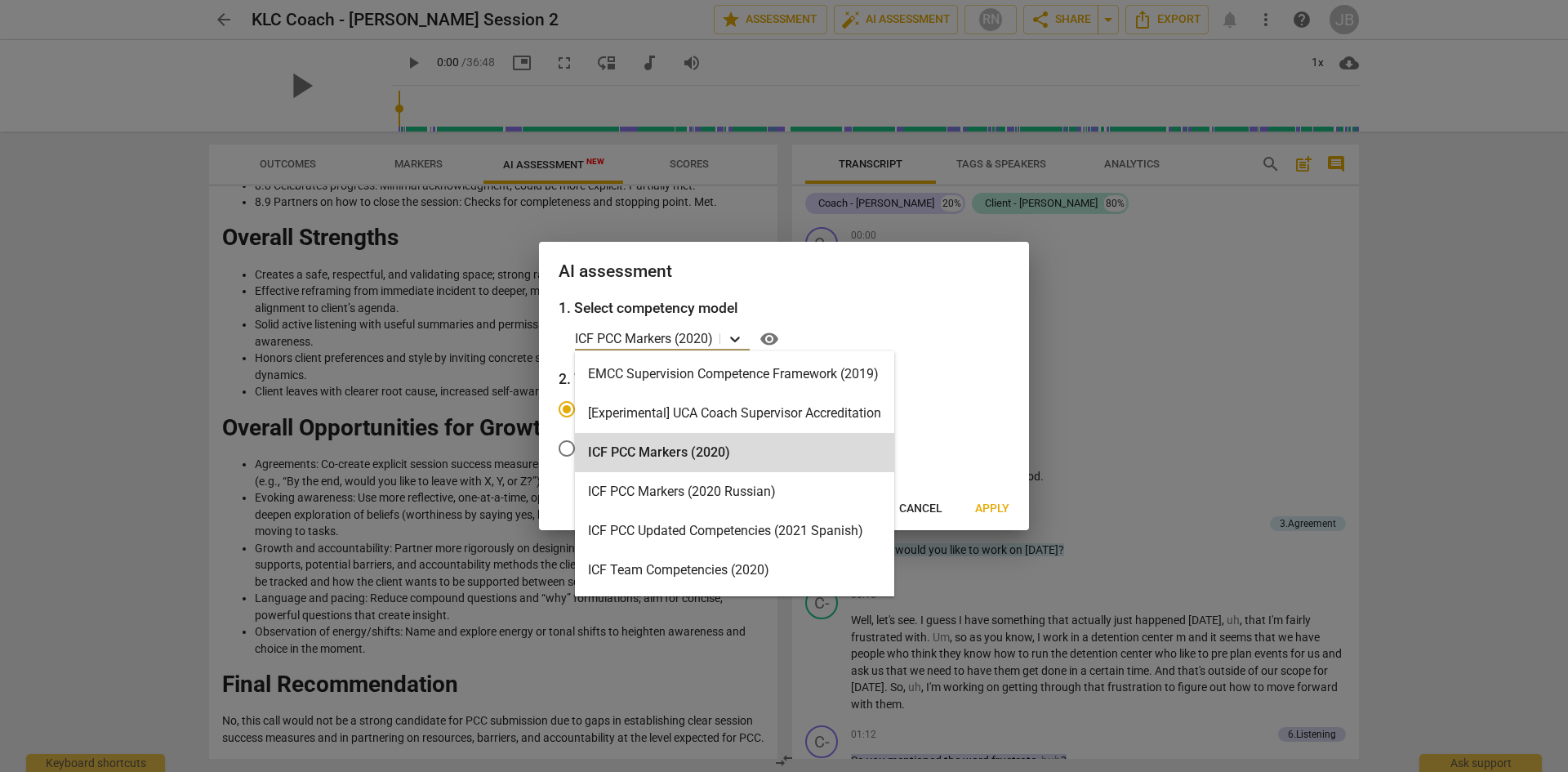
click at [734, 340] on icon at bounding box center [735, 339] width 17 height 17
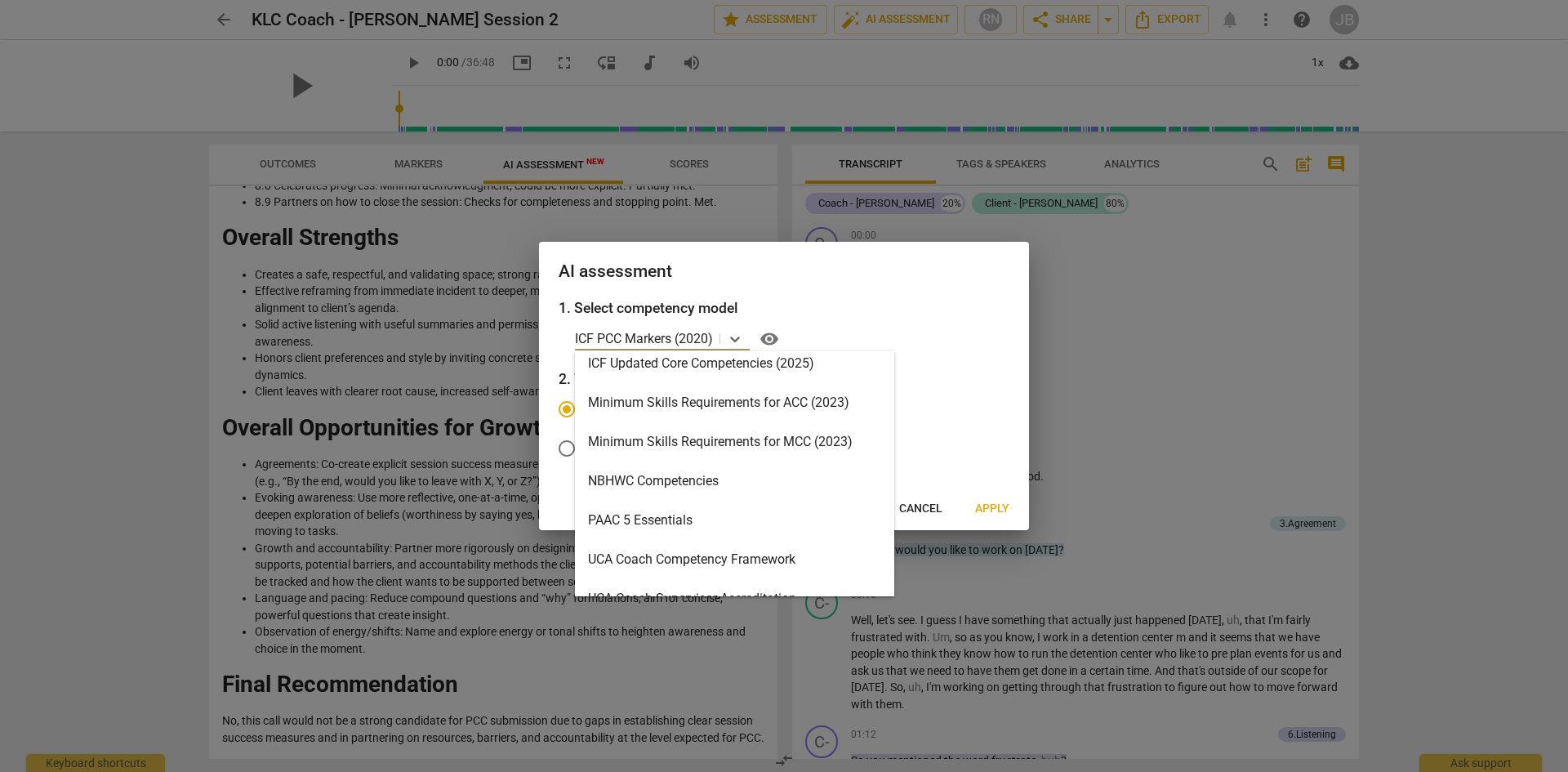
scroll to position [361, 0]
click at [745, 401] on div "Minimum Skills Requirements for ACC (2023)" at bounding box center [735, 405] width 320 height 39
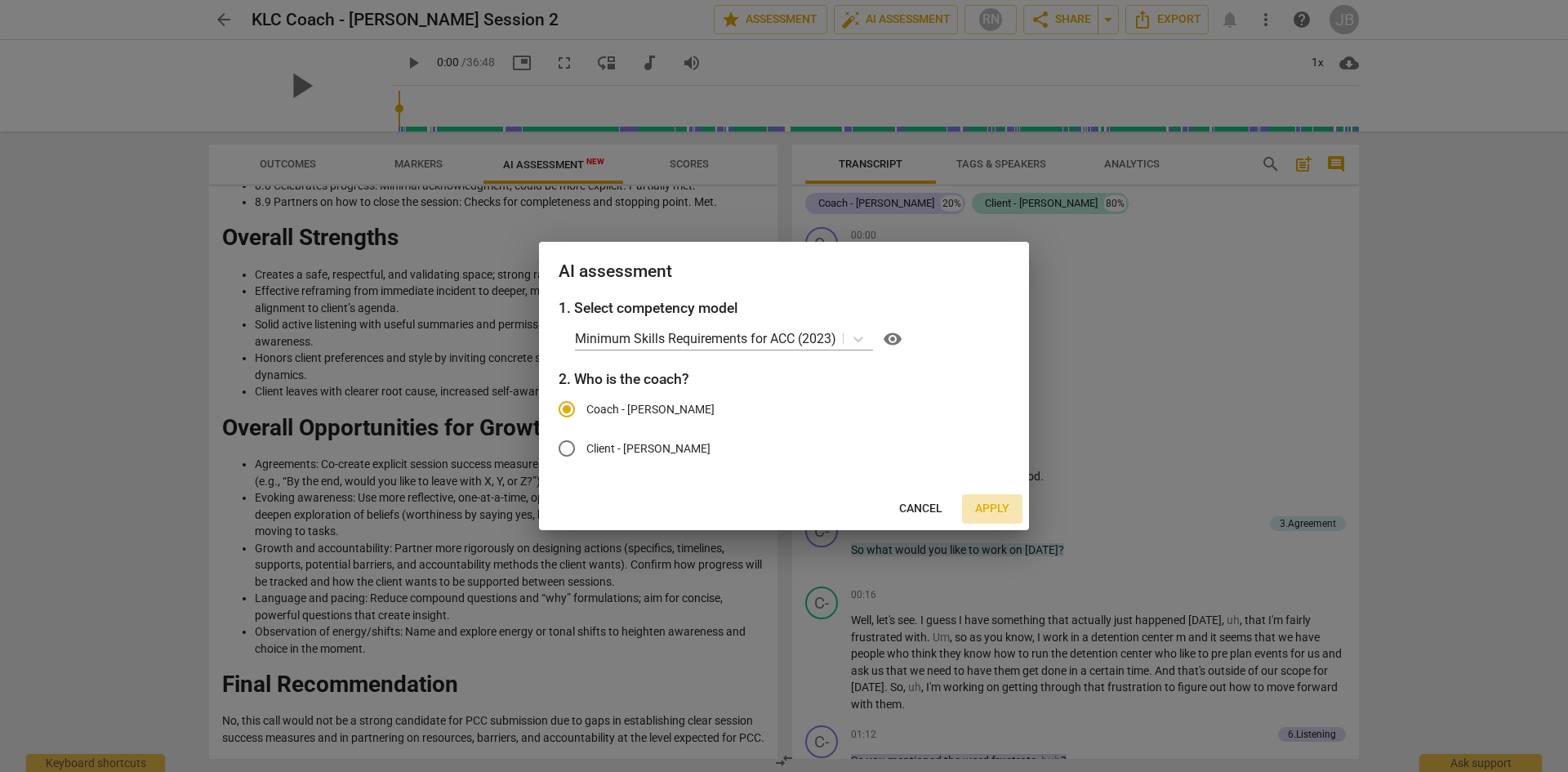
click at [988, 505] on span "Apply" at bounding box center [991, 509] width 34 height 17
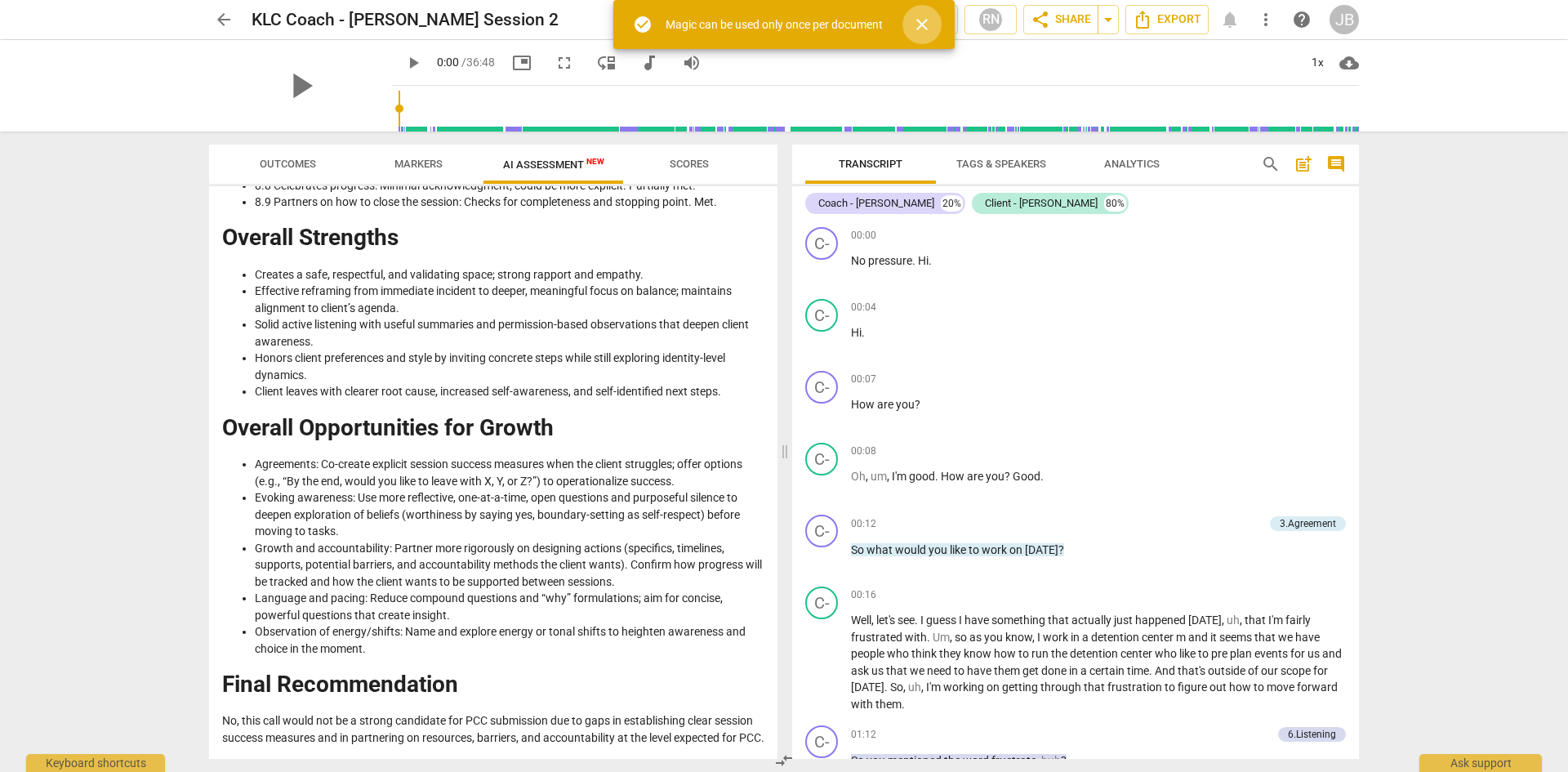
click at [934, 19] on span "close" at bounding box center [922, 24] width 39 height 19
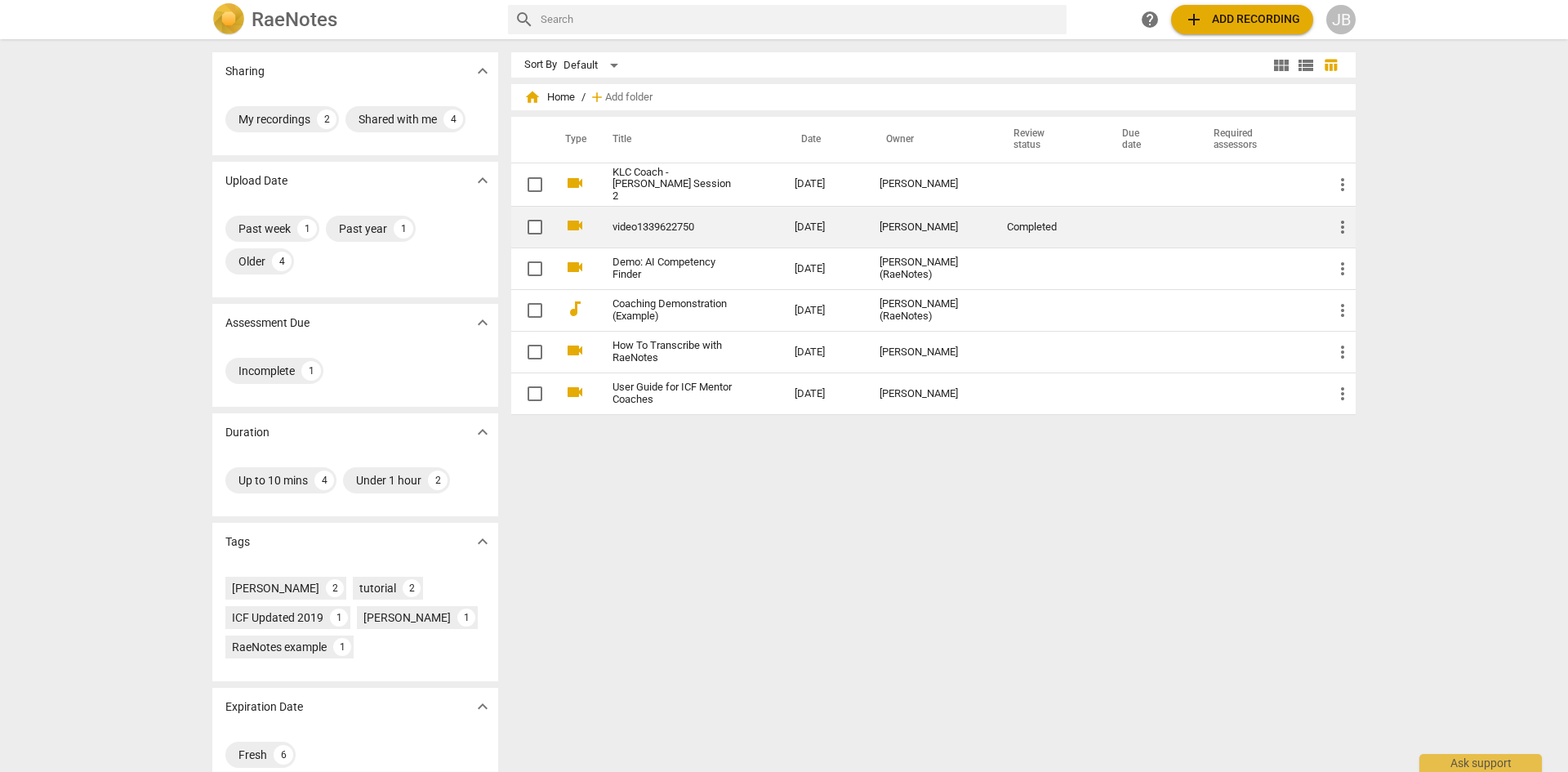
click at [633, 213] on td "video1339622750" at bounding box center [687, 227] width 188 height 42
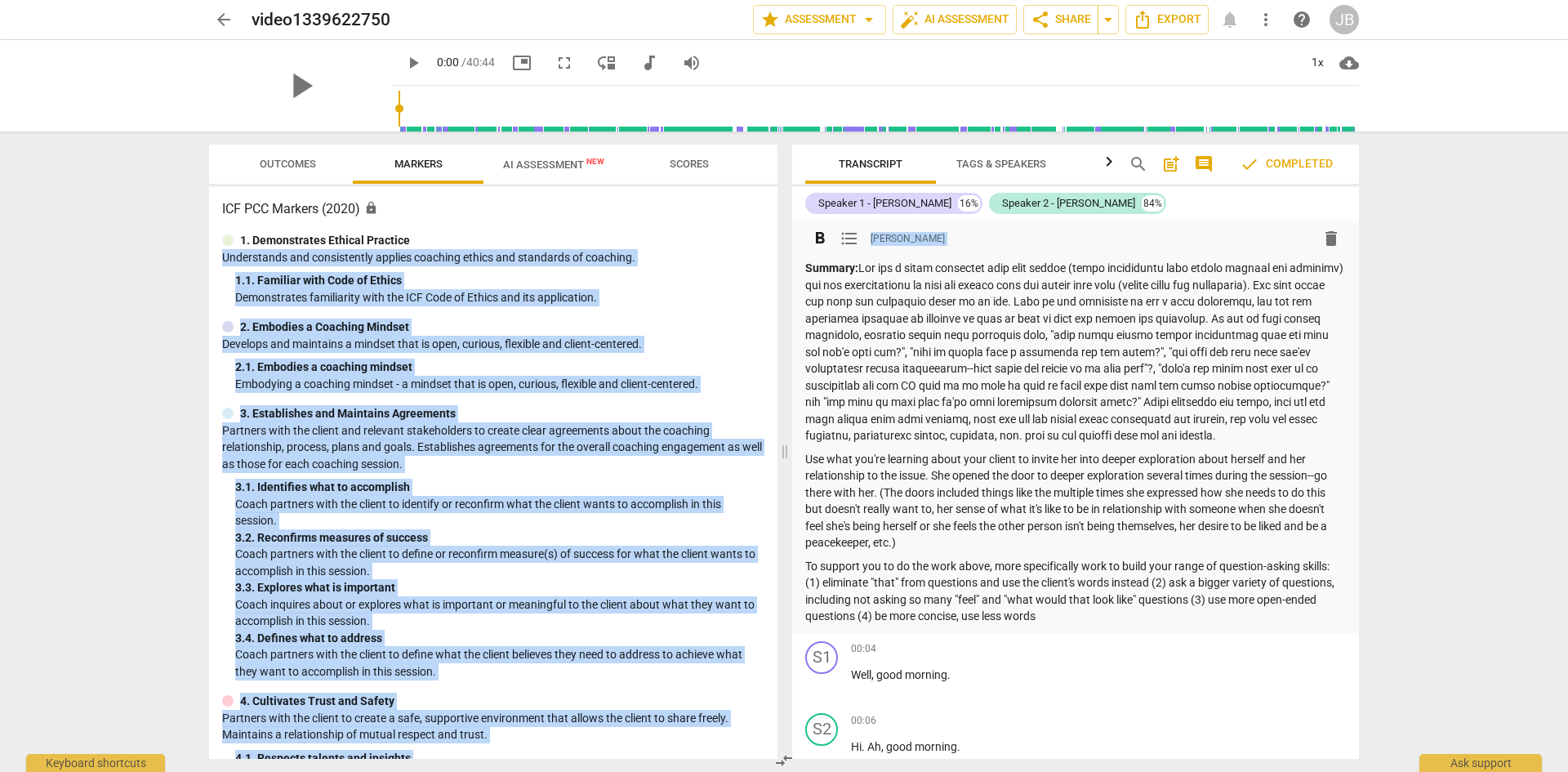
drag, startPoint x: 771, startPoint y: 237, endPoint x: 812, endPoint y: 349, distance: 119.3
click at [812, 349] on div "Outcomes Markers AI Assessment New Scores ICF PCC Markers (2020) lock 1. Demons…" at bounding box center [784, 451] width 1176 height 641
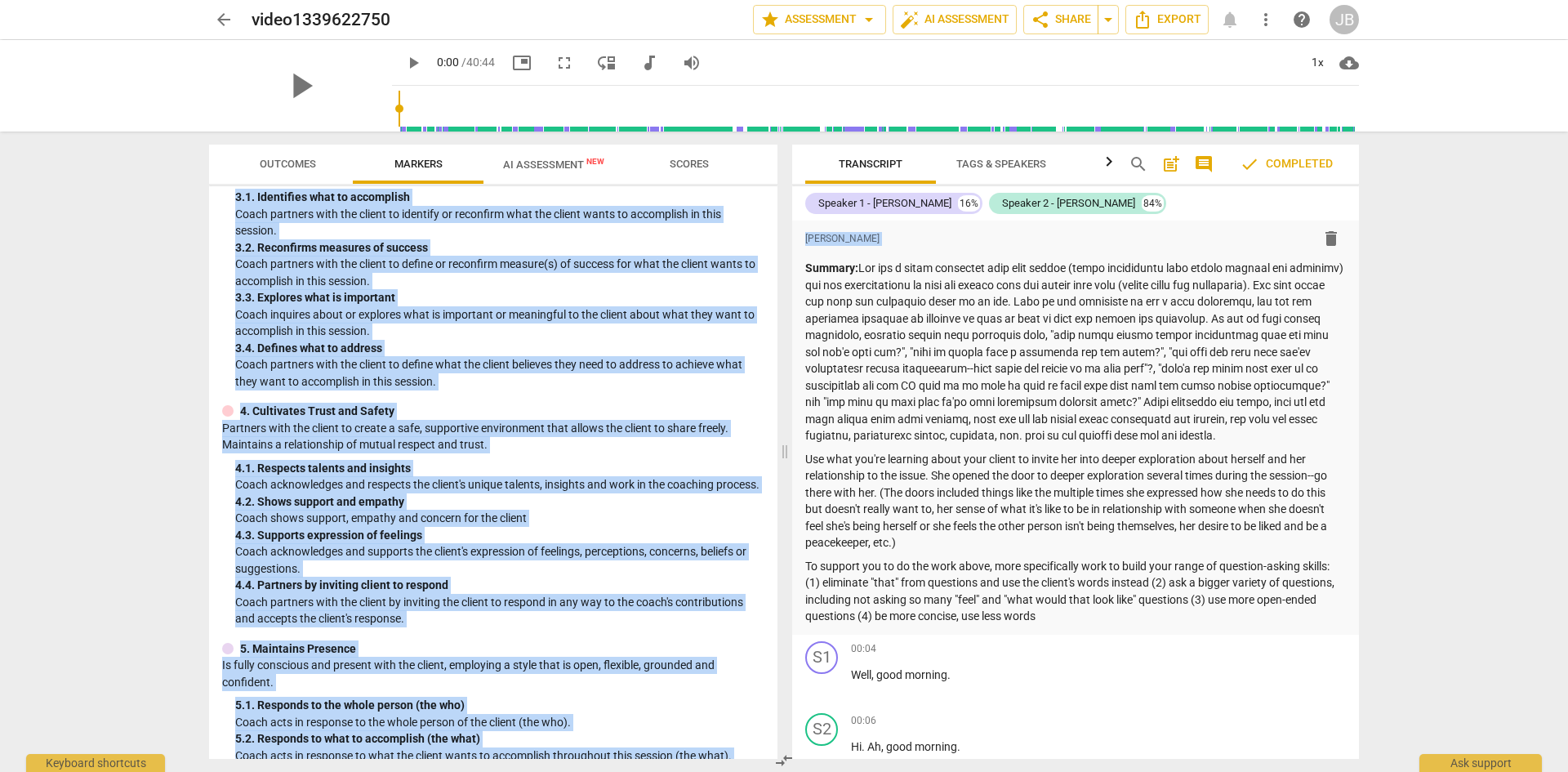
click at [539, 164] on span "AI Assessment New" at bounding box center [553, 164] width 102 height 12
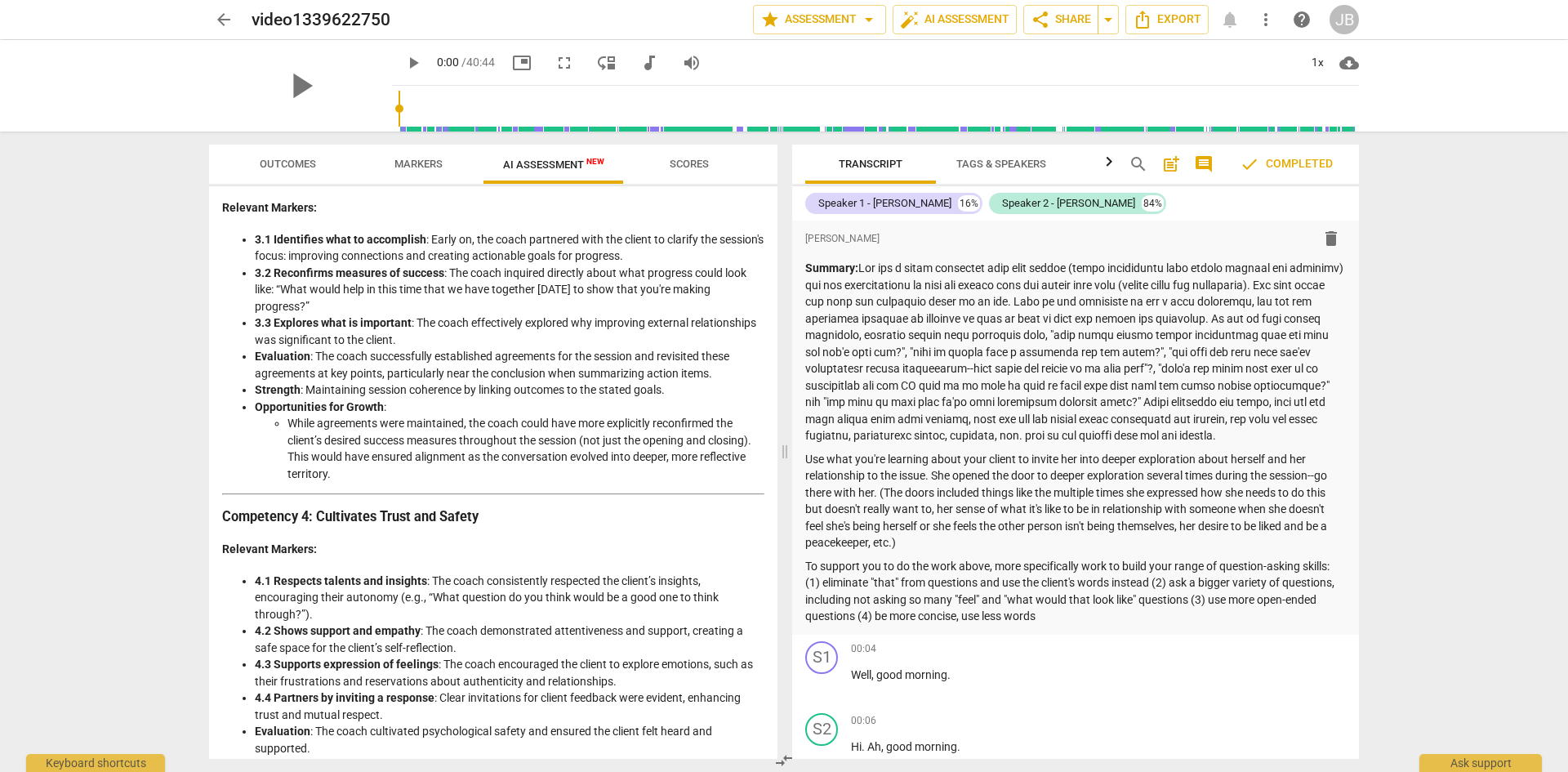
scroll to position [0, 0]
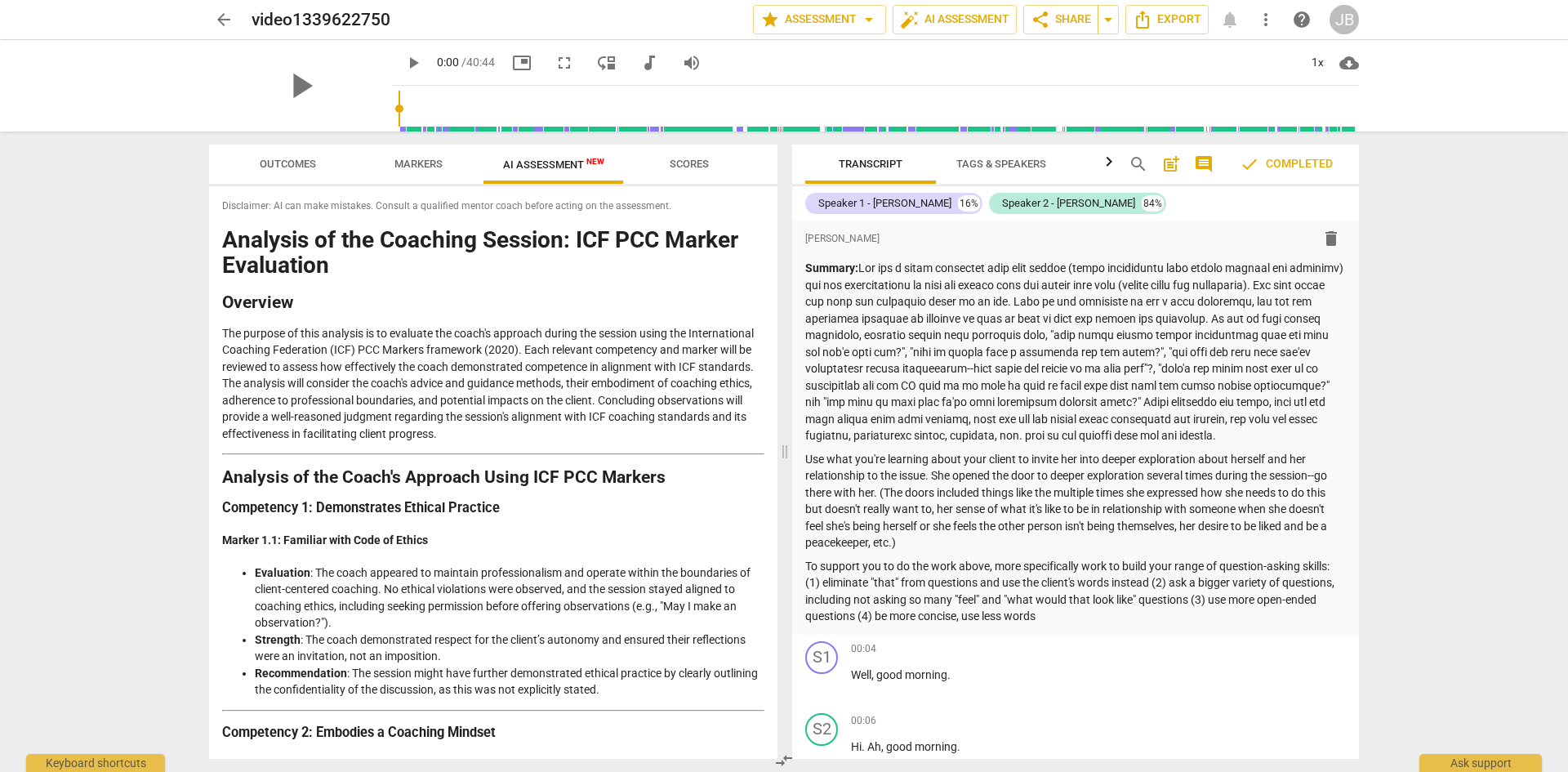
click at [225, 24] on span "arrow_back" at bounding box center [224, 19] width 19 height 19
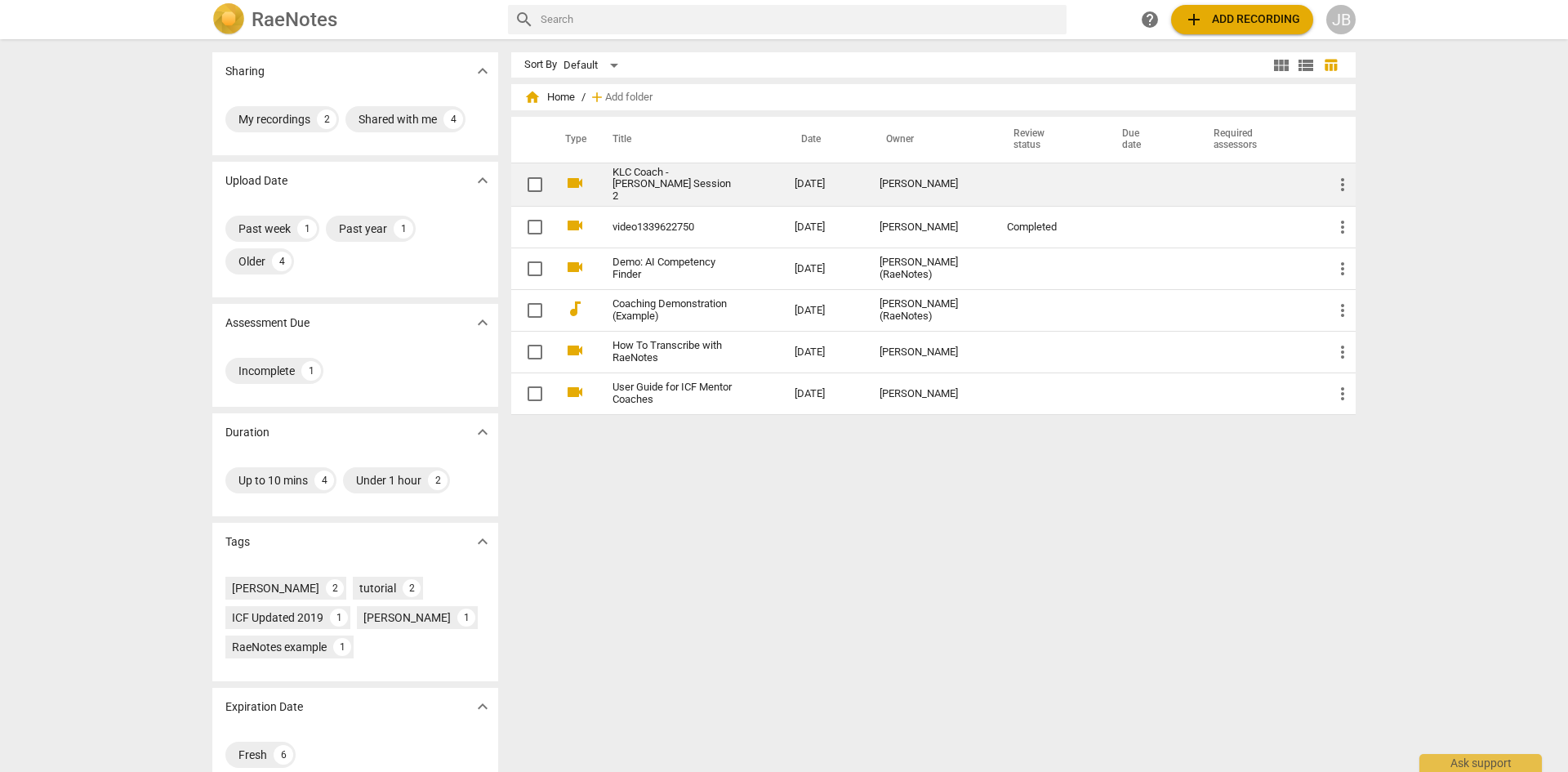
click at [636, 179] on link "KLC Coach - [PERSON_NAME] Session 2" at bounding box center [674, 185] width 123 height 37
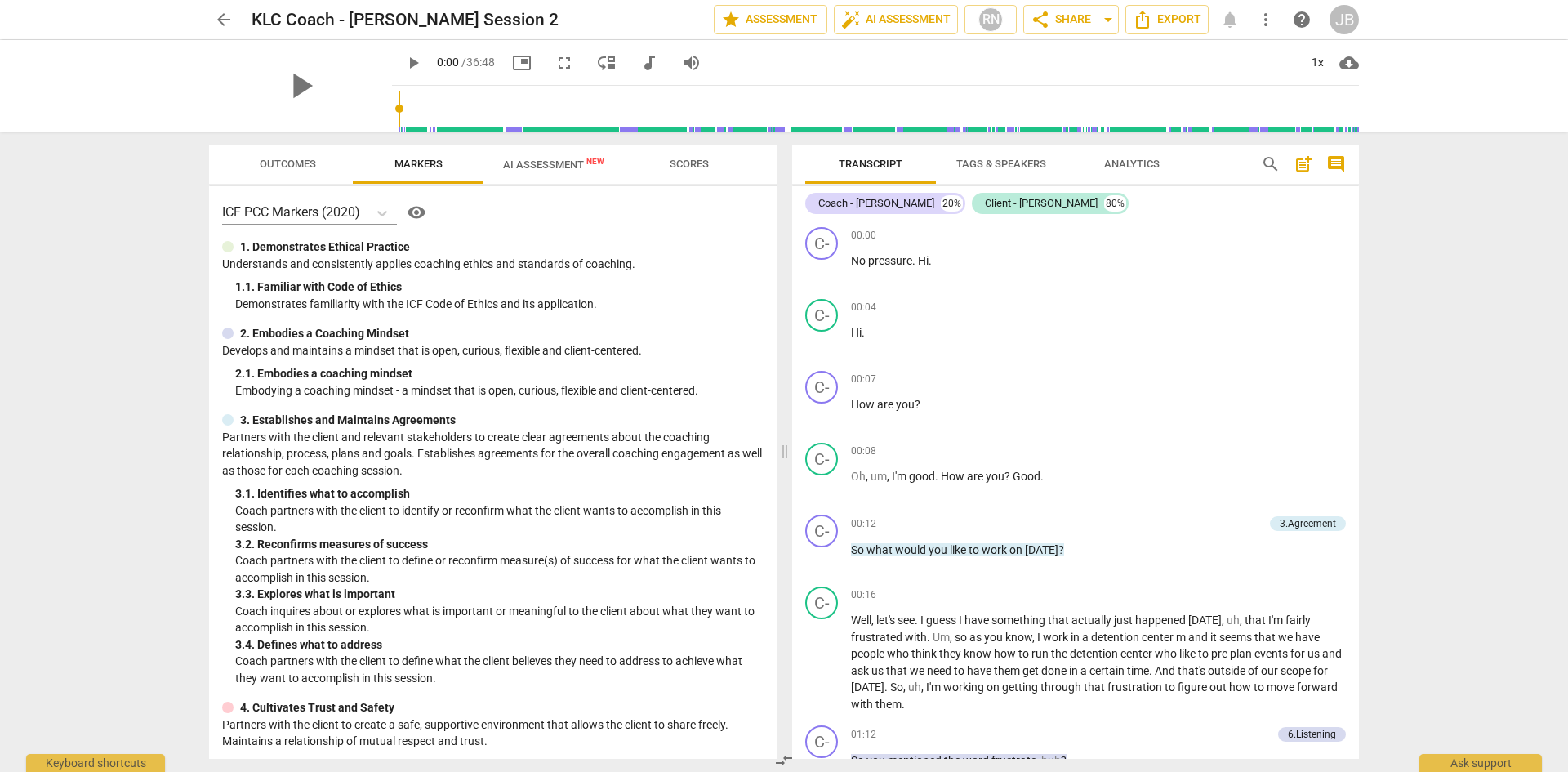
click at [557, 161] on span "AI Assessment New" at bounding box center [553, 164] width 102 height 12
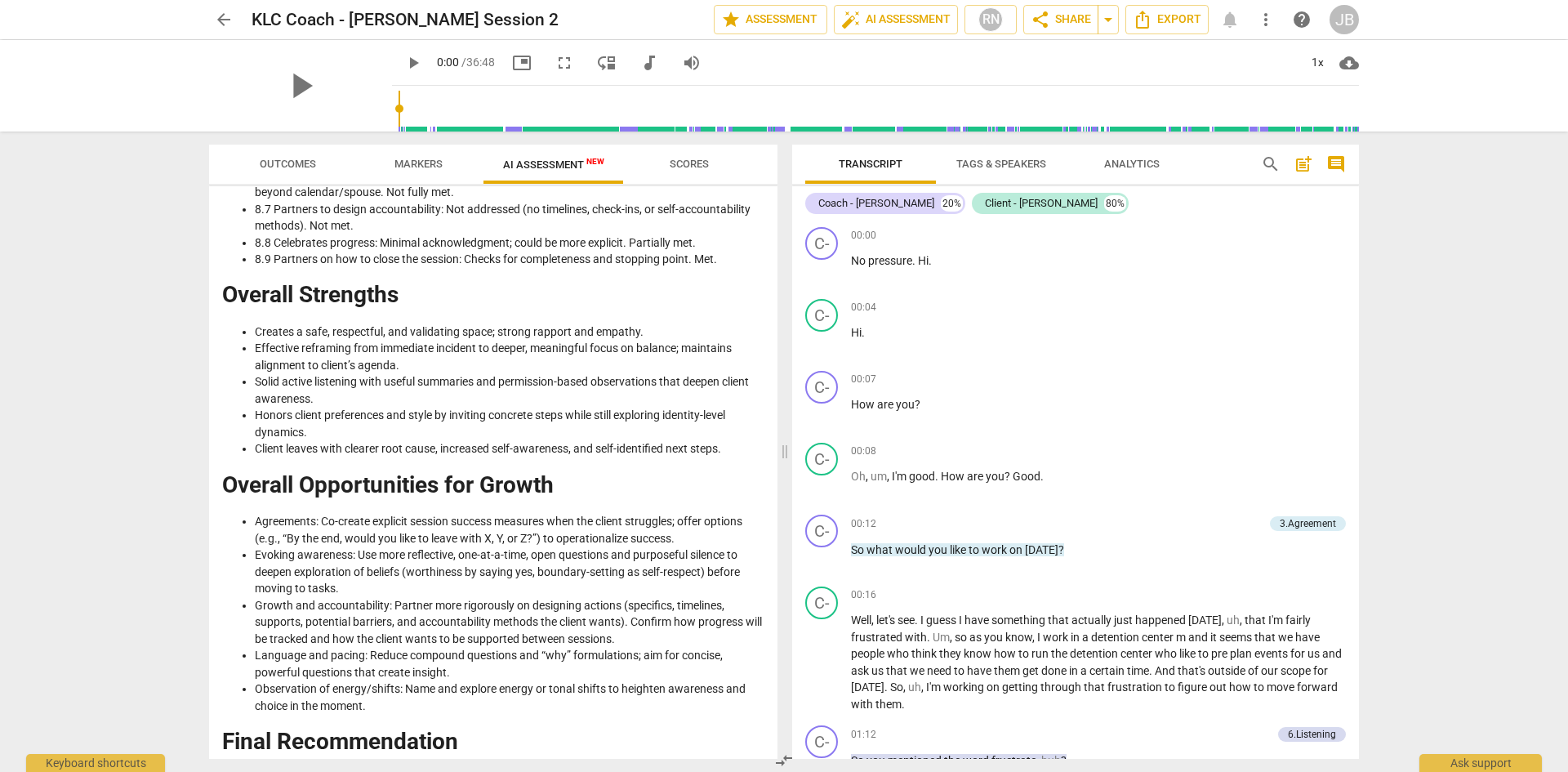
scroll to position [2346, 0]
